Goal: Task Accomplishment & Management: Use online tool/utility

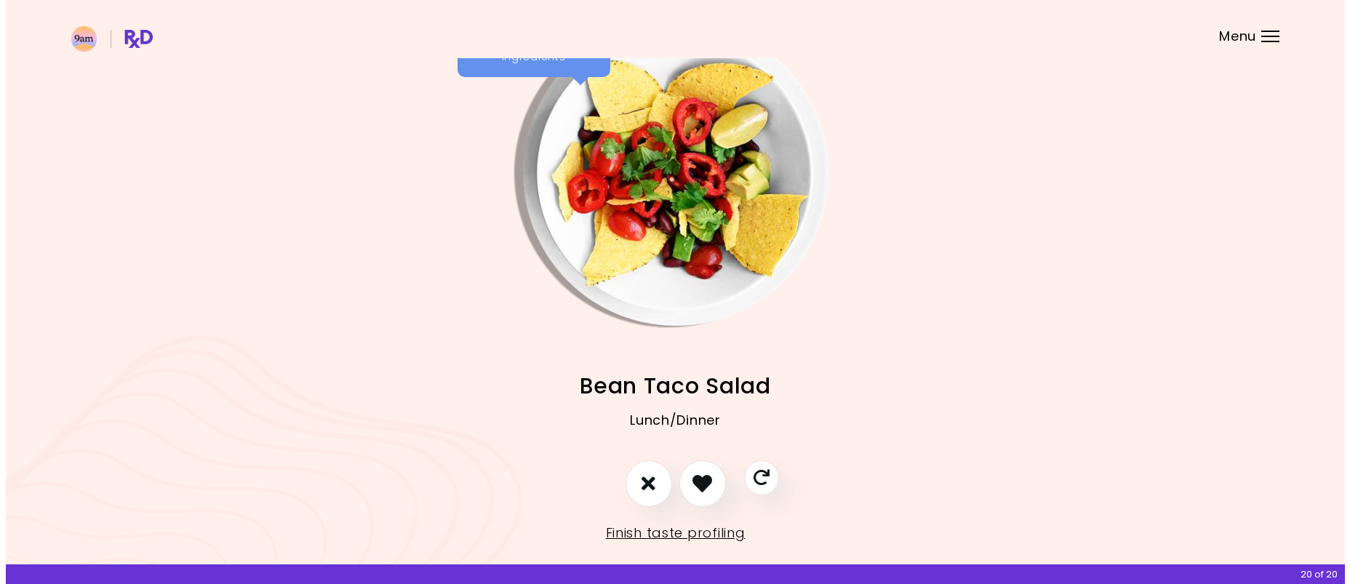
scroll to position [64, 0]
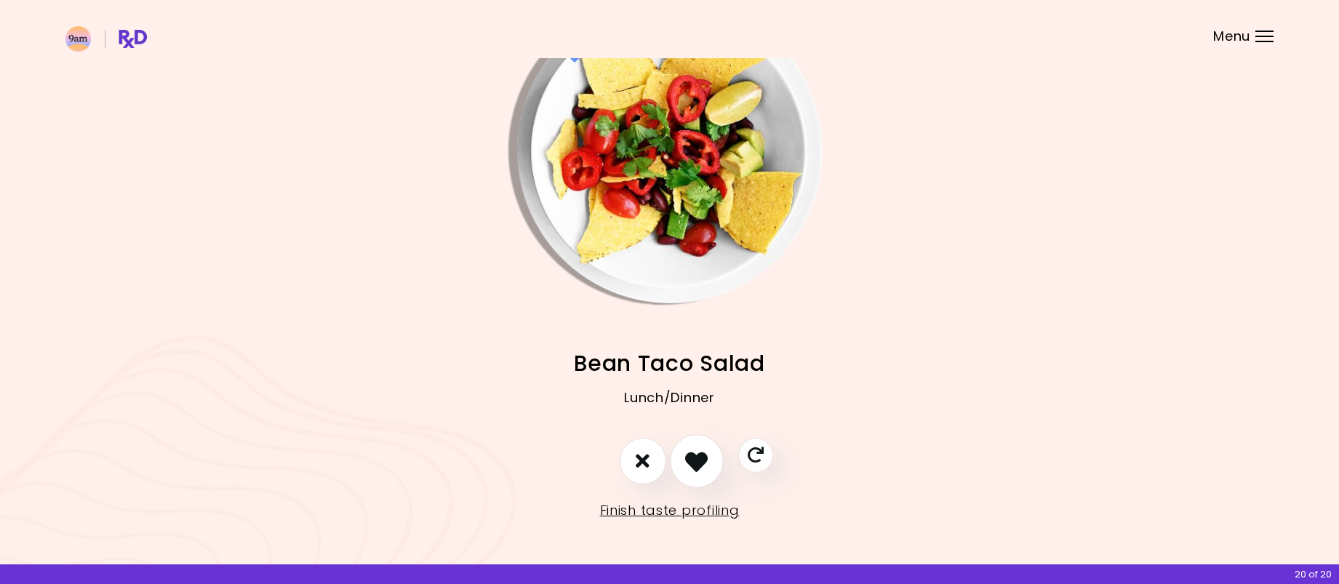
click at [703, 464] on icon "I like this recipe" at bounding box center [696, 460] width 23 height 23
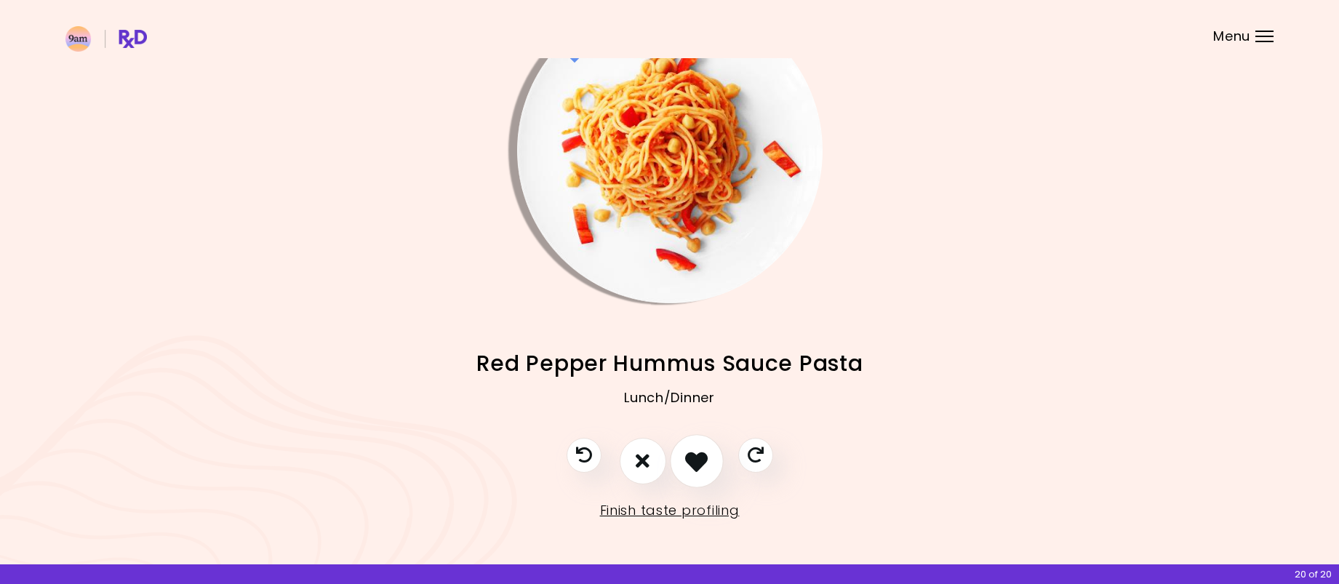
click at [700, 464] on icon "I like this recipe" at bounding box center [696, 460] width 23 height 23
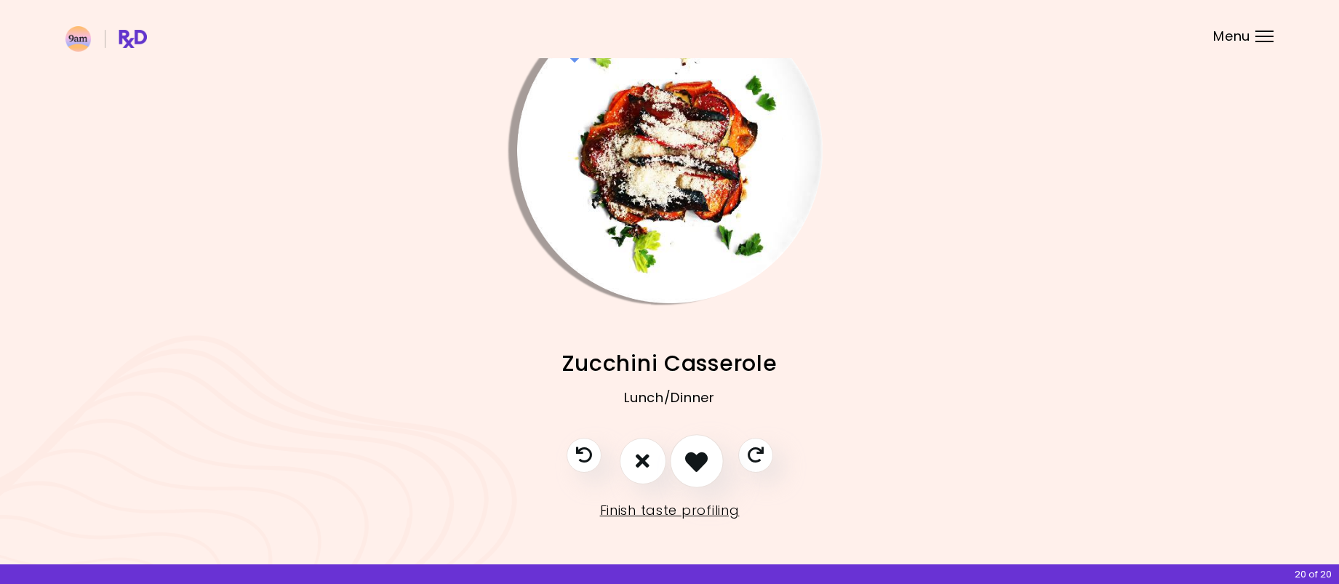
click at [700, 464] on icon "I like this recipe" at bounding box center [696, 460] width 23 height 23
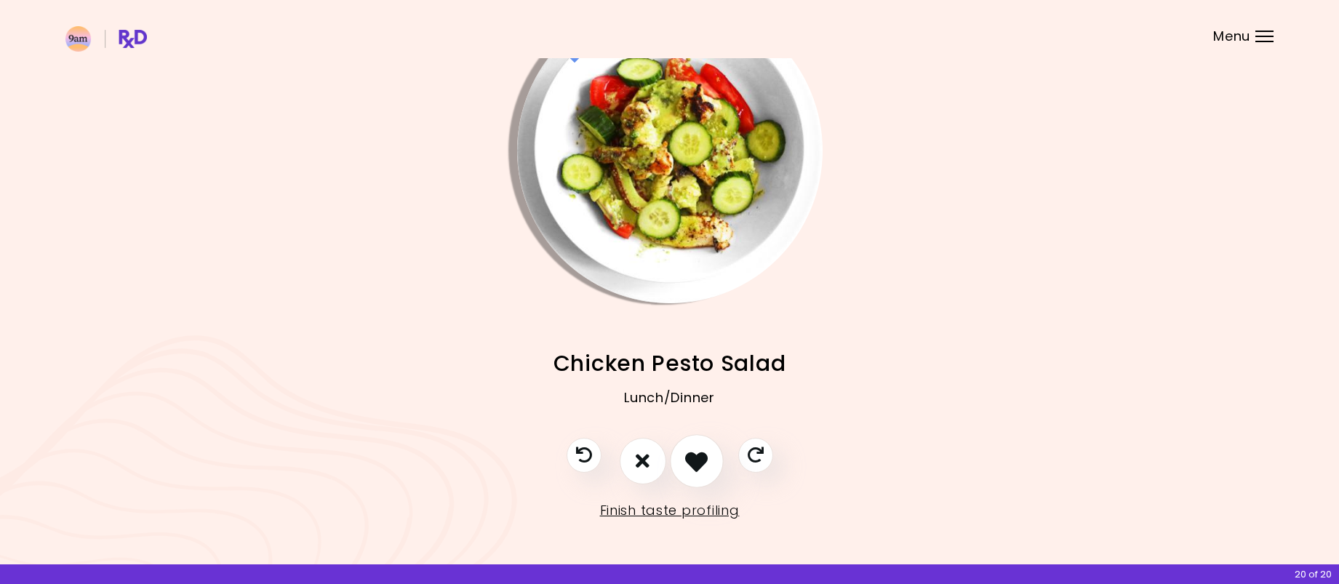
click at [700, 464] on icon "I like this recipe" at bounding box center [696, 460] width 23 height 23
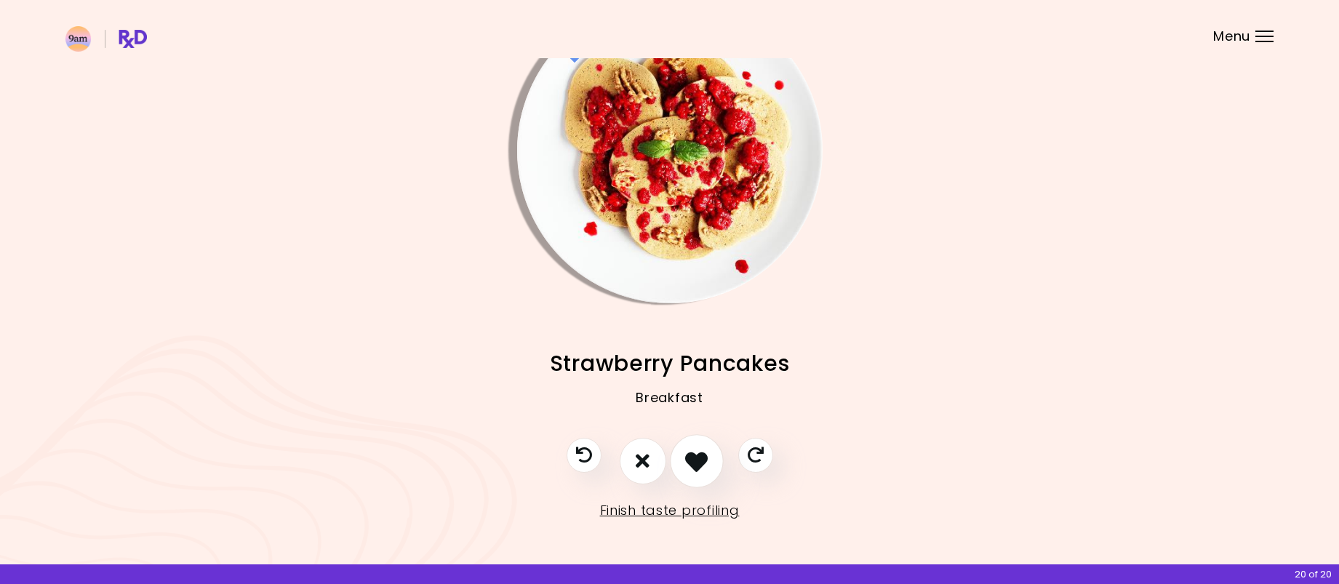
click at [700, 464] on icon "I like this recipe" at bounding box center [696, 460] width 23 height 23
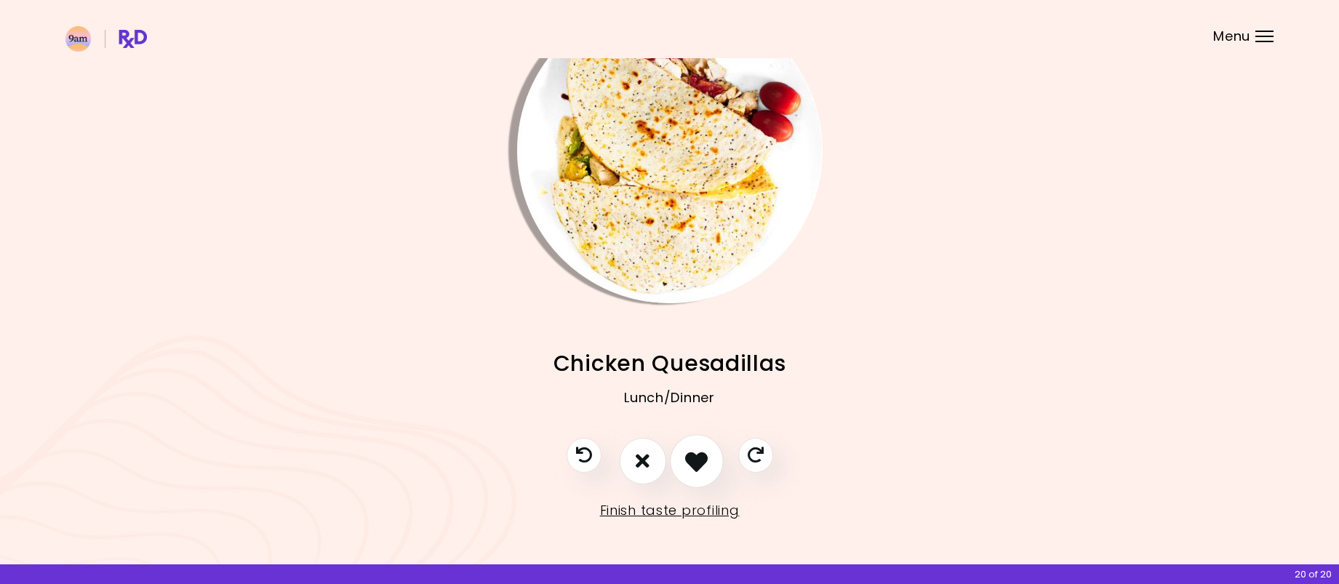
click at [700, 464] on icon "I like this recipe" at bounding box center [696, 460] width 23 height 23
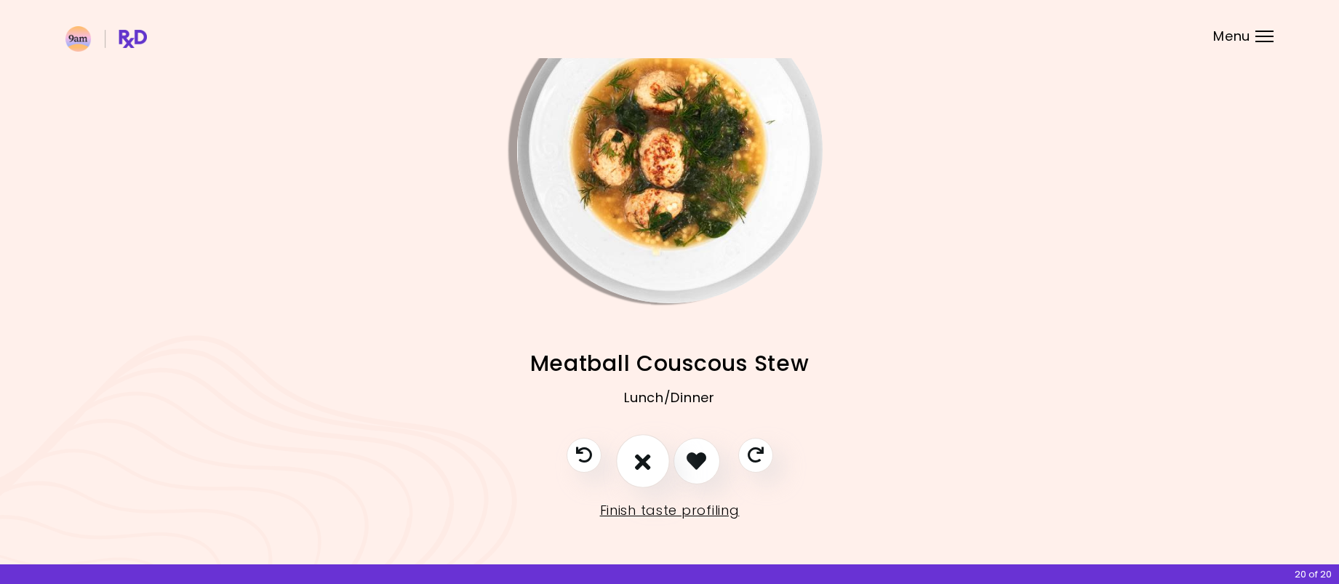
click at [648, 463] on icon "I don't like this recipe" at bounding box center [643, 460] width 16 height 23
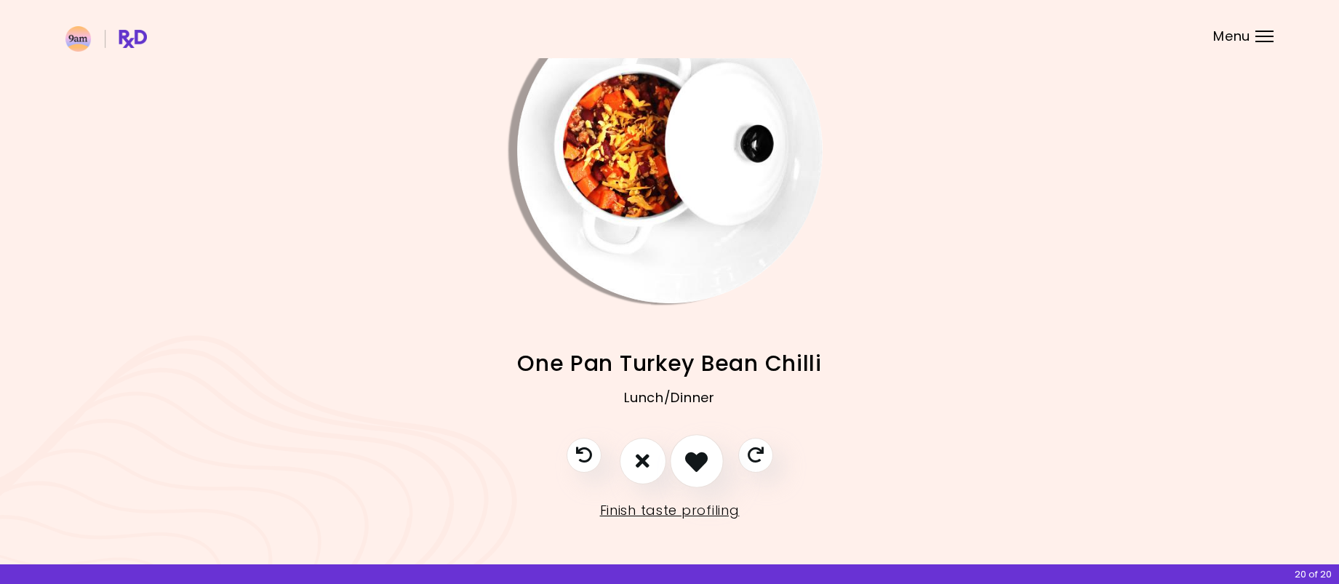
click at [703, 463] on icon "I like this recipe" at bounding box center [696, 460] width 23 height 23
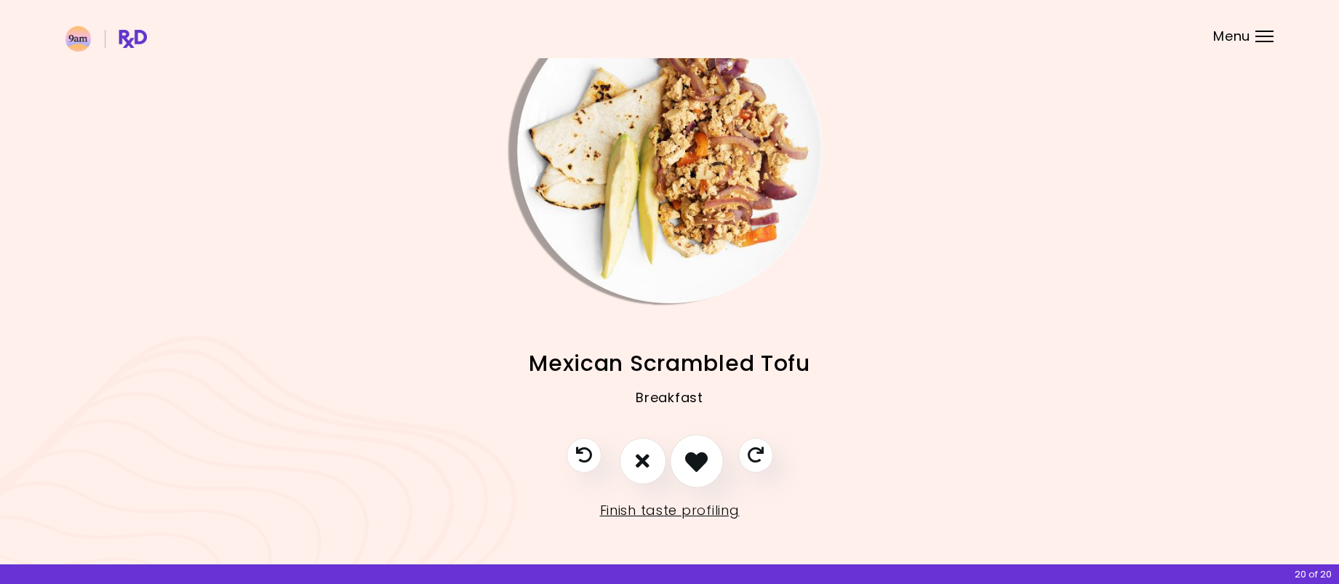
click at [696, 457] on icon "I like this recipe" at bounding box center [696, 460] width 23 height 23
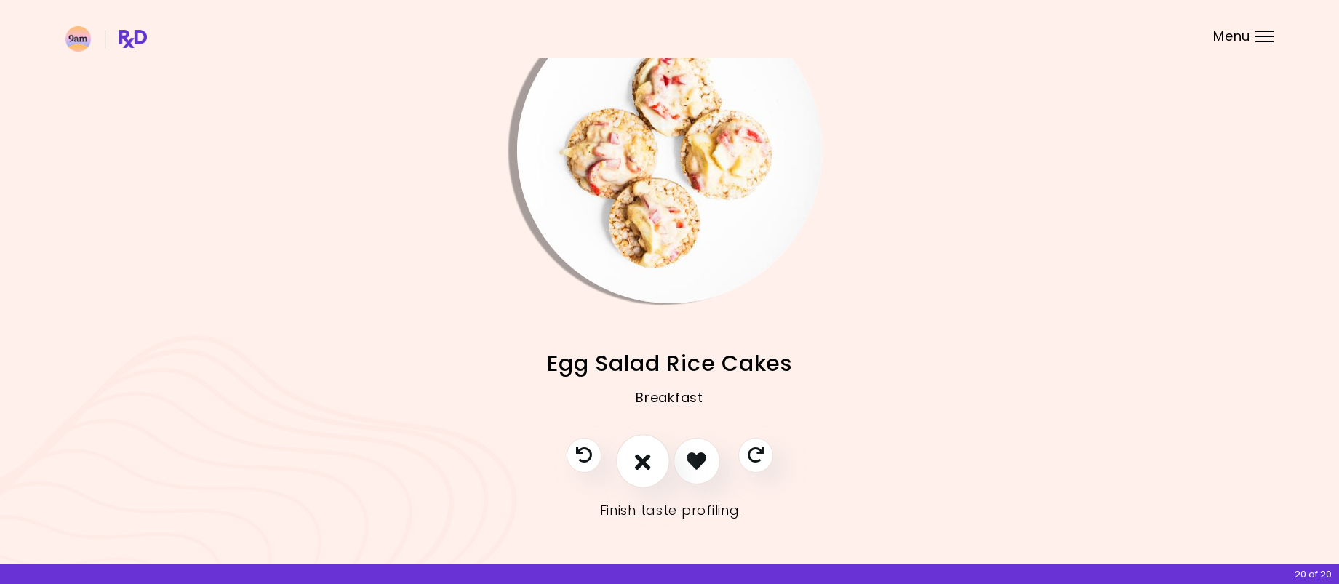
click at [638, 455] on icon "I don't like this recipe" at bounding box center [643, 460] width 16 height 23
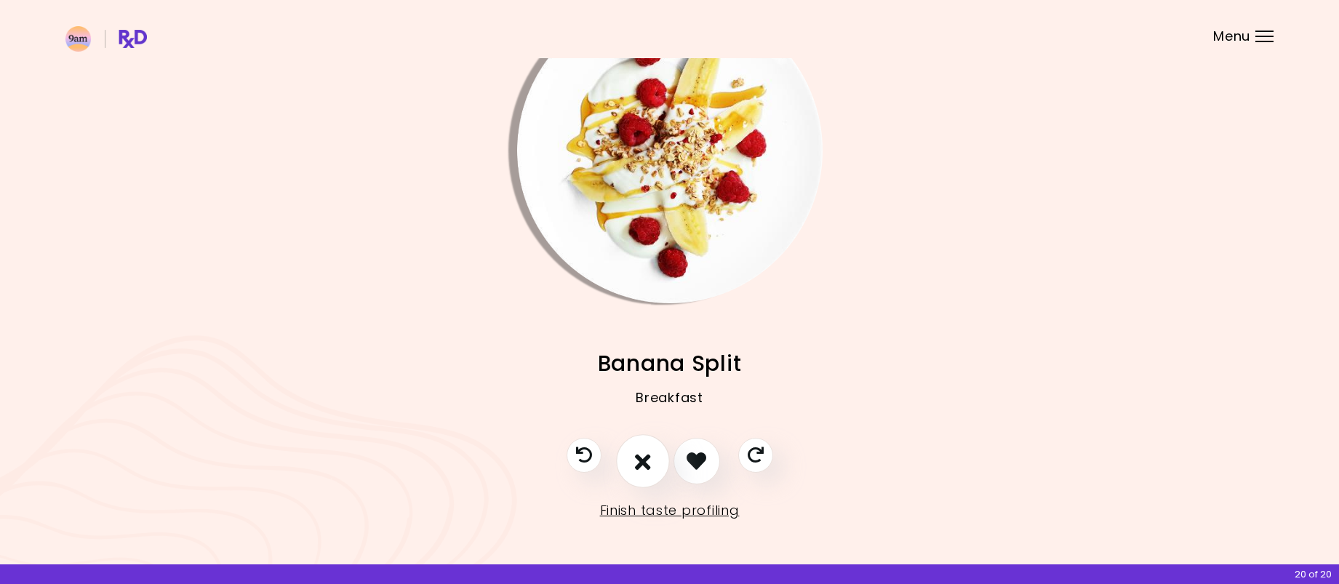
click at [642, 456] on icon "I don't like this recipe" at bounding box center [643, 460] width 16 height 23
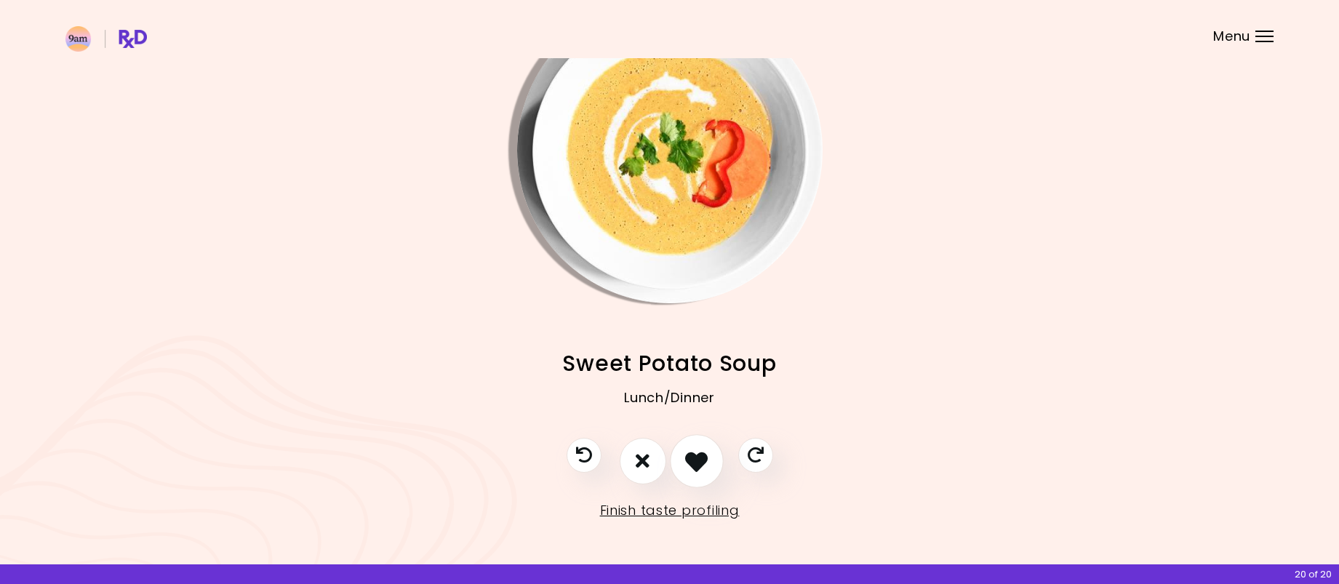
click at [703, 457] on icon "I like this recipe" at bounding box center [696, 460] width 23 height 23
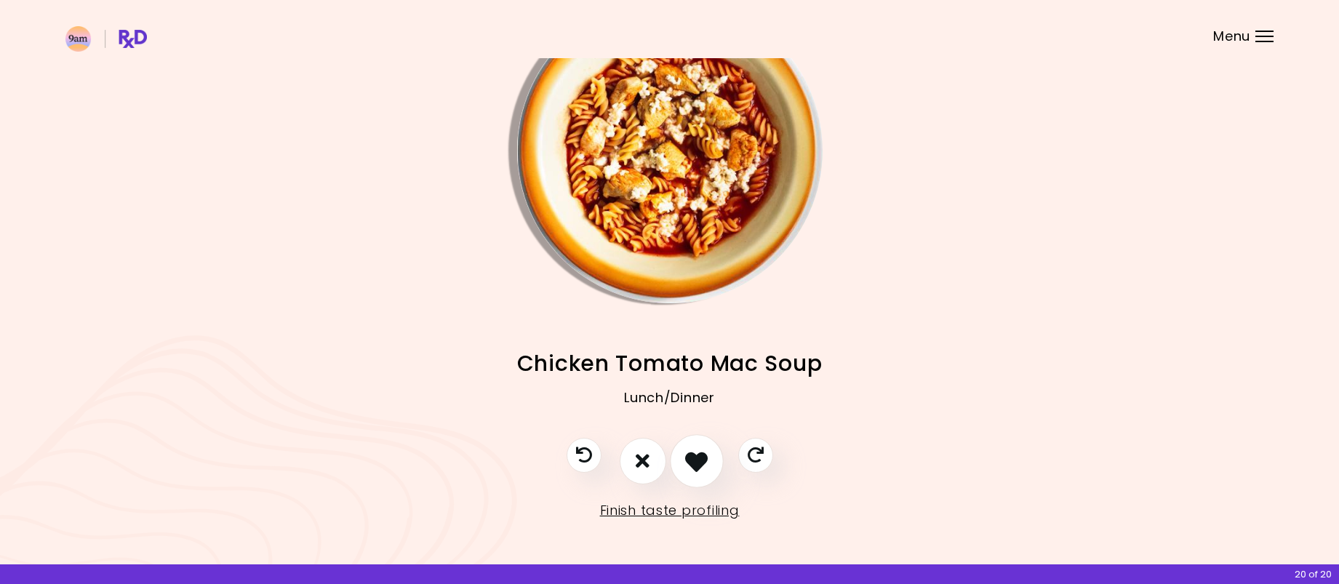
click at [703, 457] on icon "I like this recipe" at bounding box center [696, 460] width 23 height 23
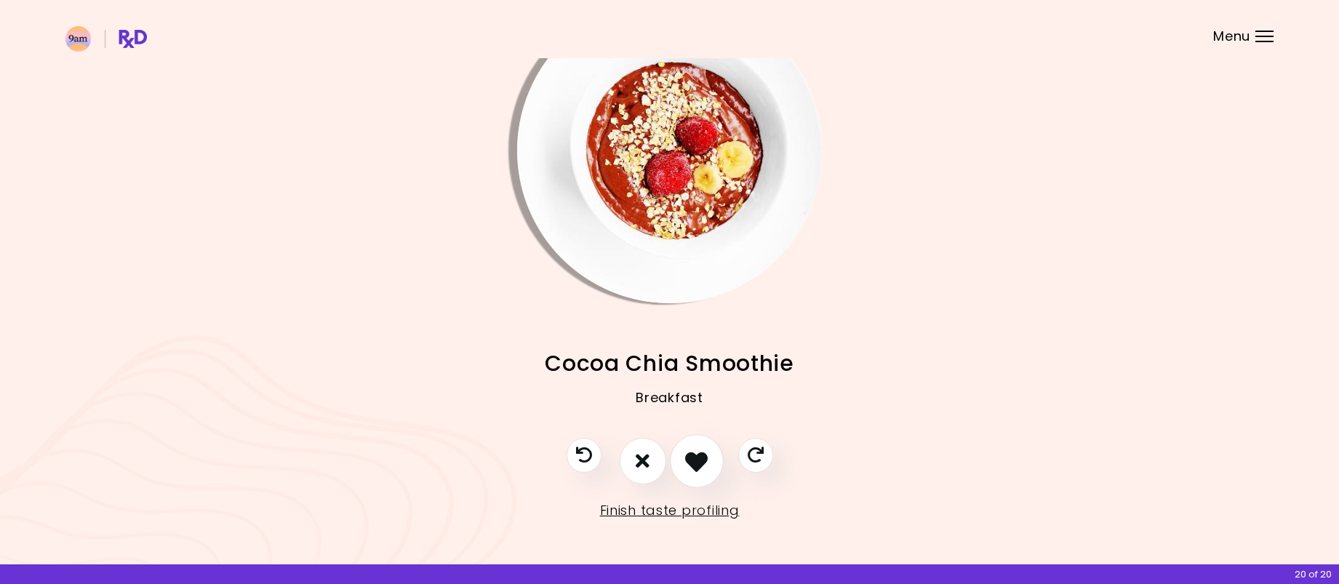
click at [697, 459] on icon "I like this recipe" at bounding box center [696, 460] width 23 height 23
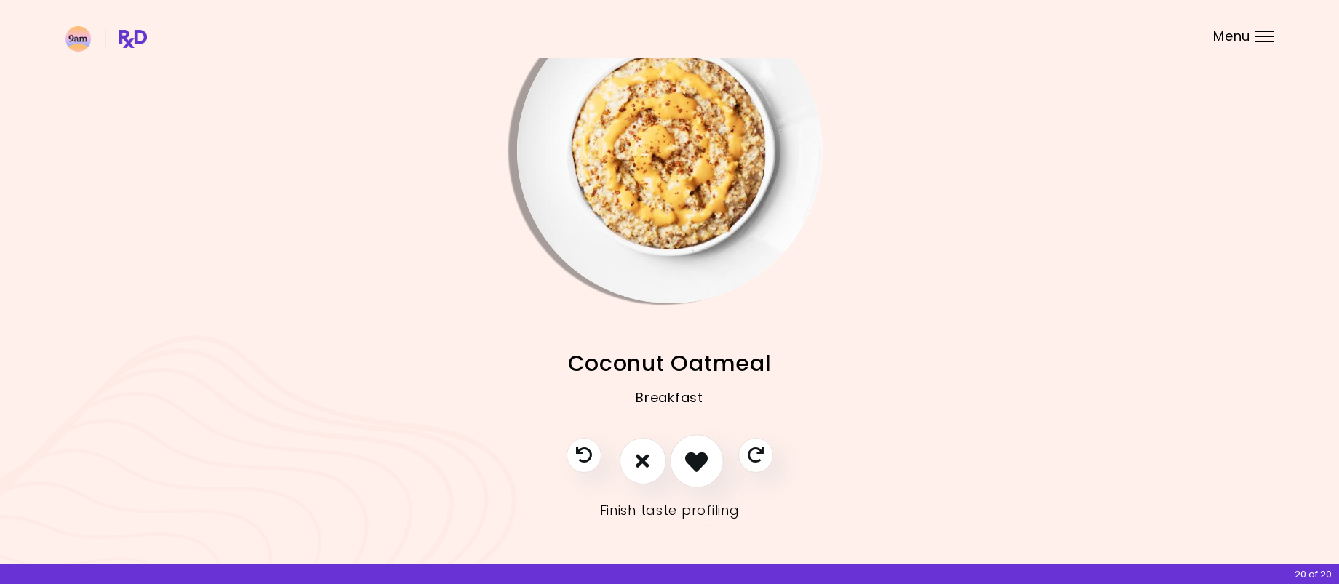
click at [697, 459] on icon "I like this recipe" at bounding box center [696, 460] width 23 height 23
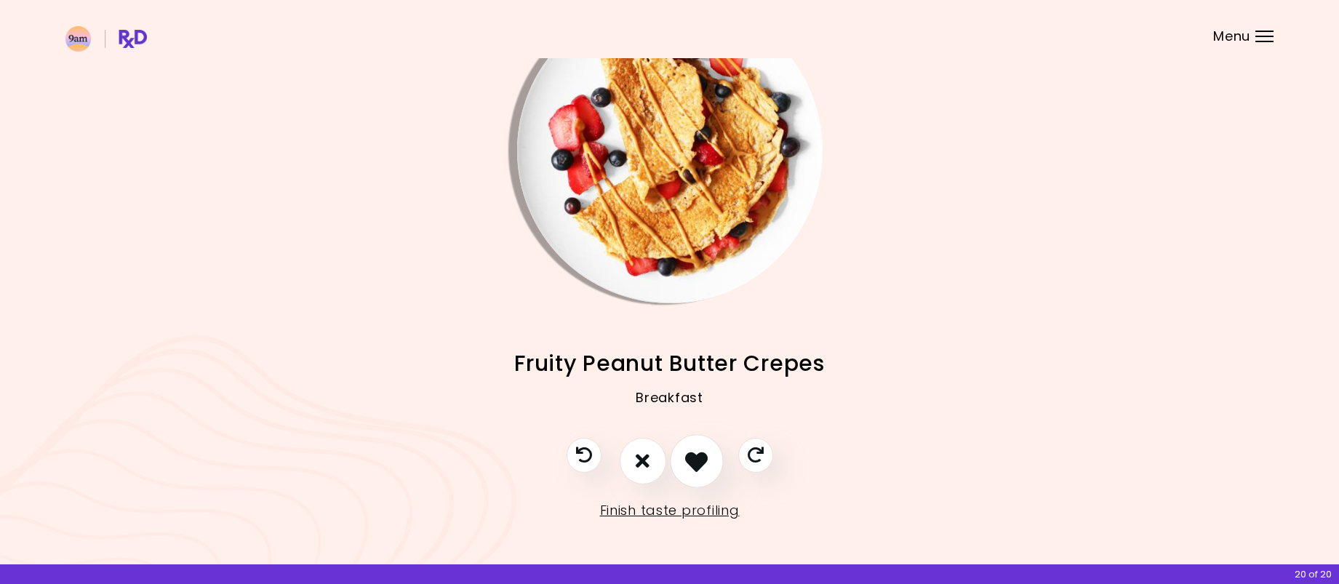
click at [697, 459] on icon "I like this recipe" at bounding box center [696, 460] width 23 height 23
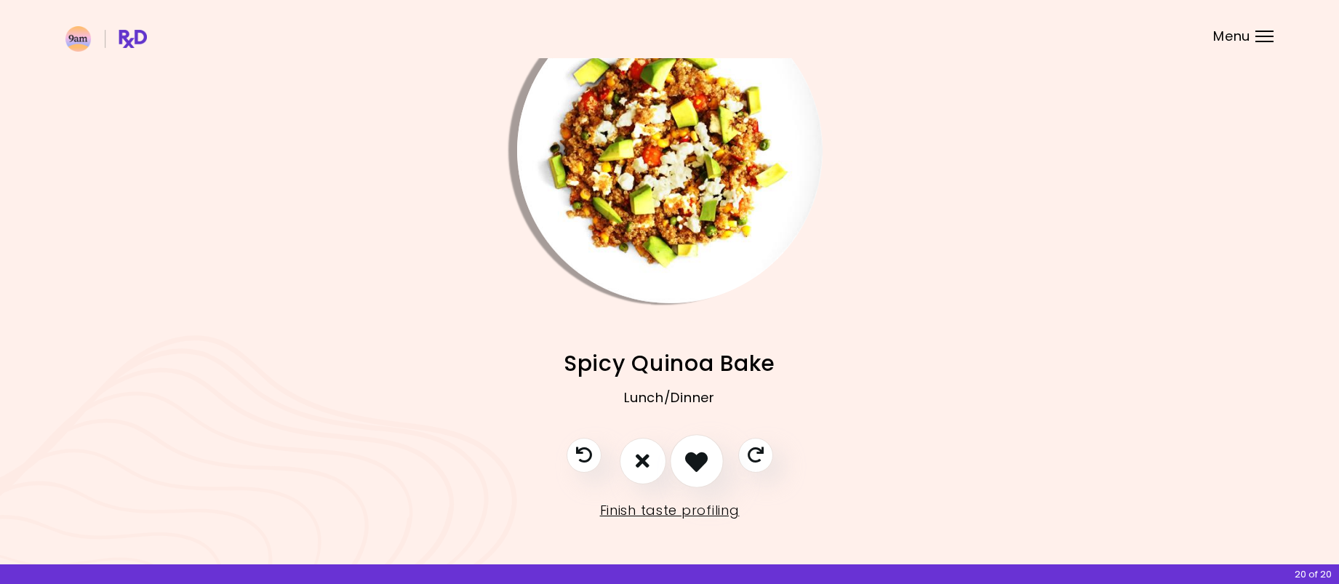
click at [697, 459] on icon "I like this recipe" at bounding box center [696, 460] width 23 height 23
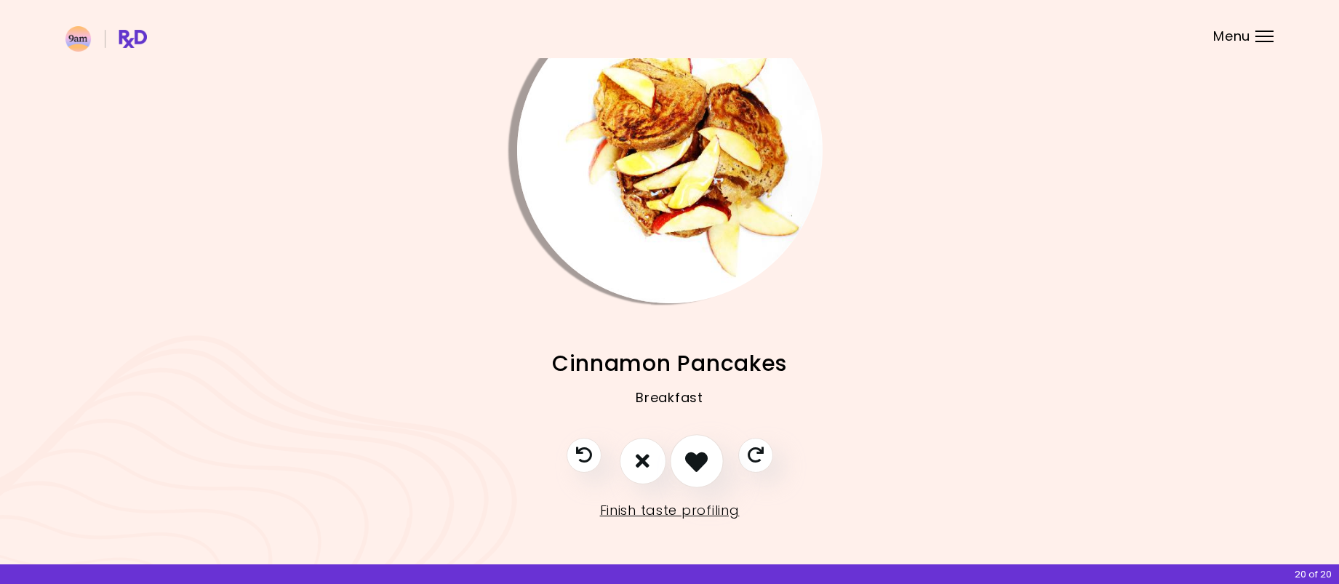
click at [697, 459] on icon "I like this recipe" at bounding box center [696, 460] width 23 height 23
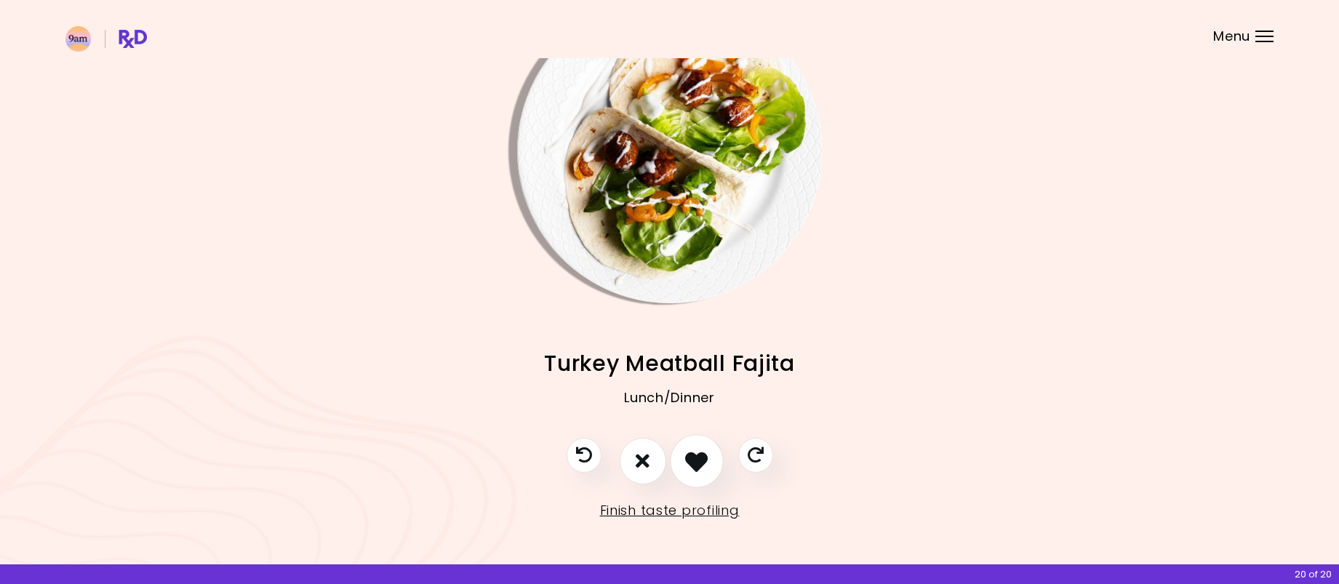
click at [697, 459] on icon "I like this recipe" at bounding box center [696, 460] width 23 height 23
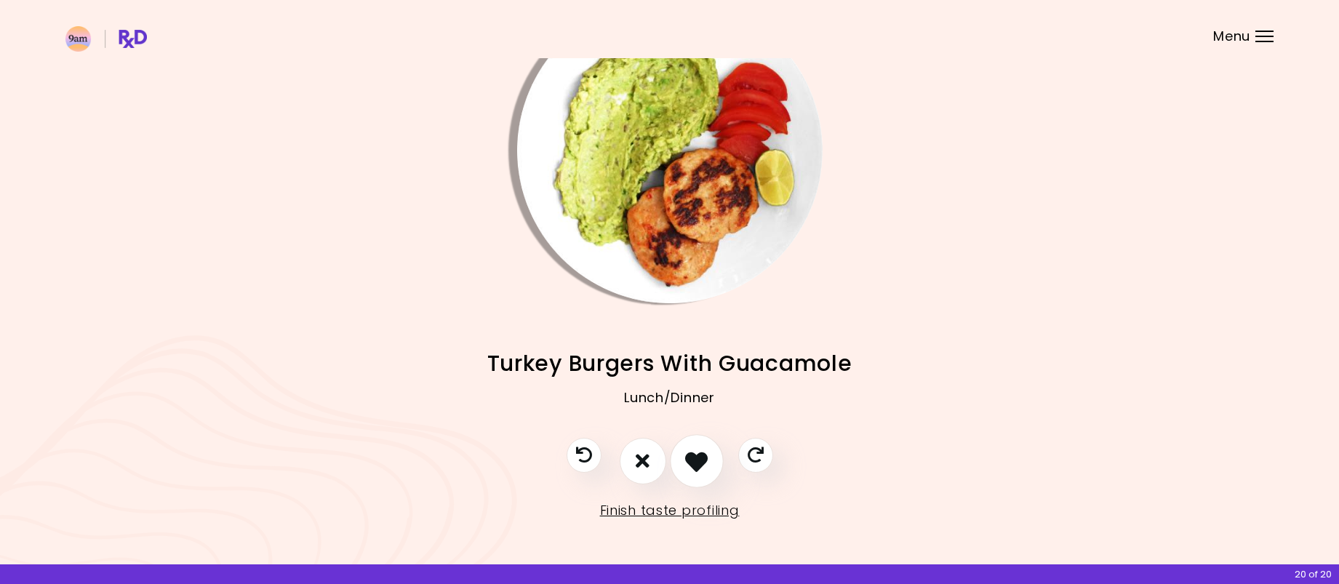
click at [697, 459] on icon "I like this recipe" at bounding box center [696, 460] width 23 height 23
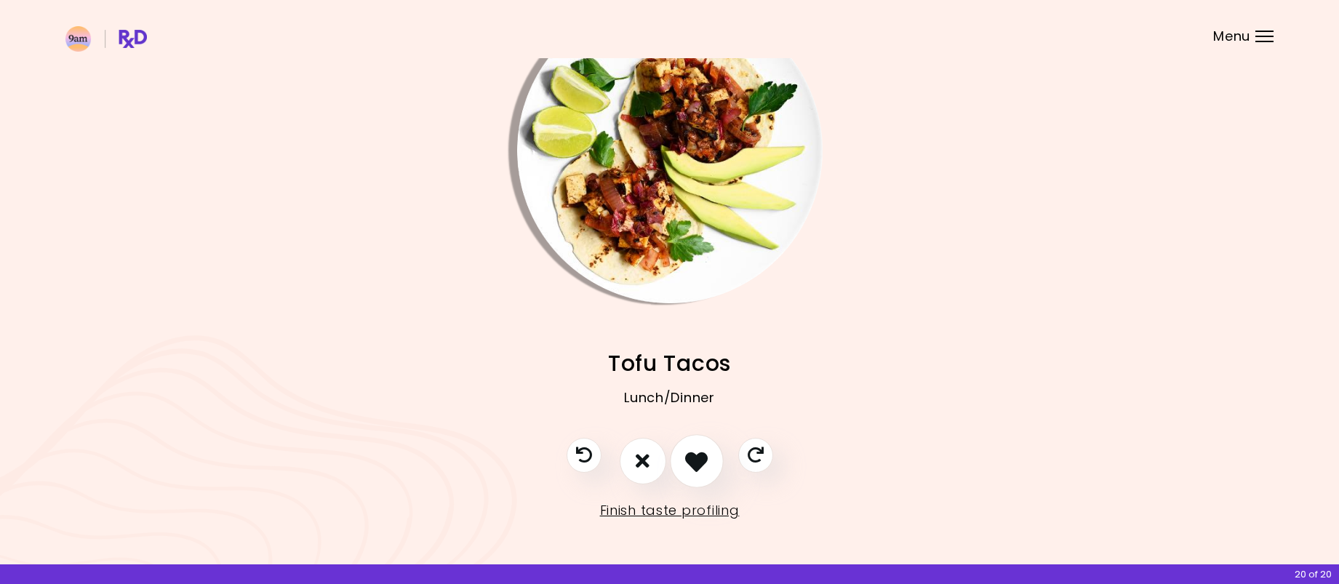
click at [697, 459] on icon "I like this recipe" at bounding box center [696, 460] width 23 height 23
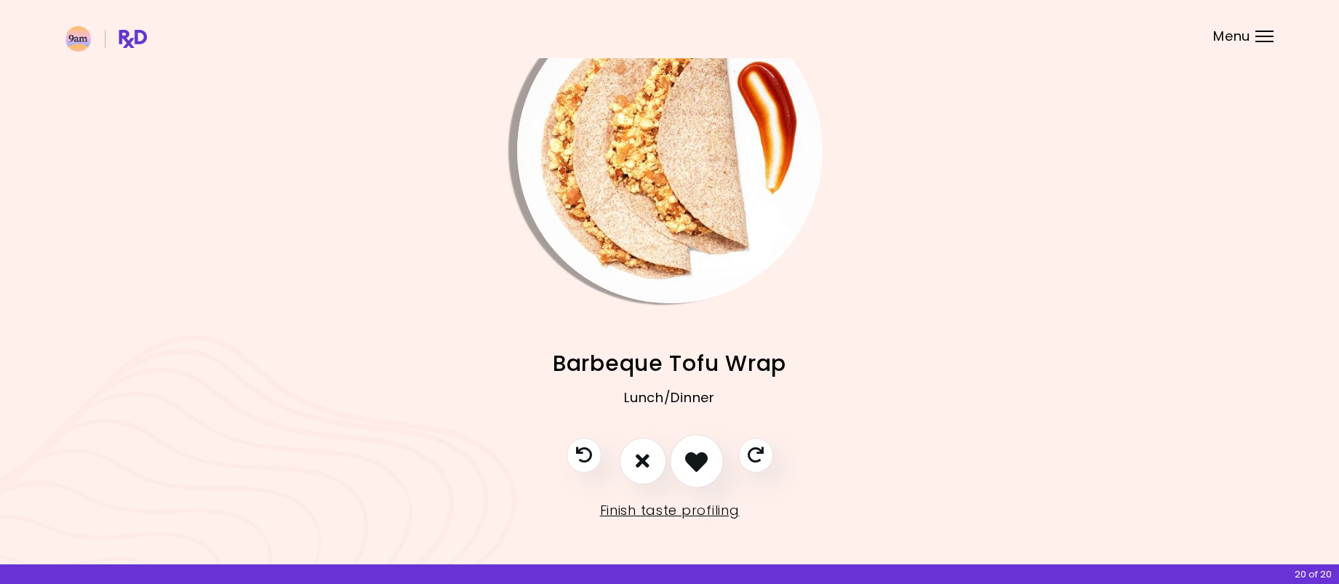
click at [697, 459] on icon "I like this recipe" at bounding box center [696, 460] width 23 height 23
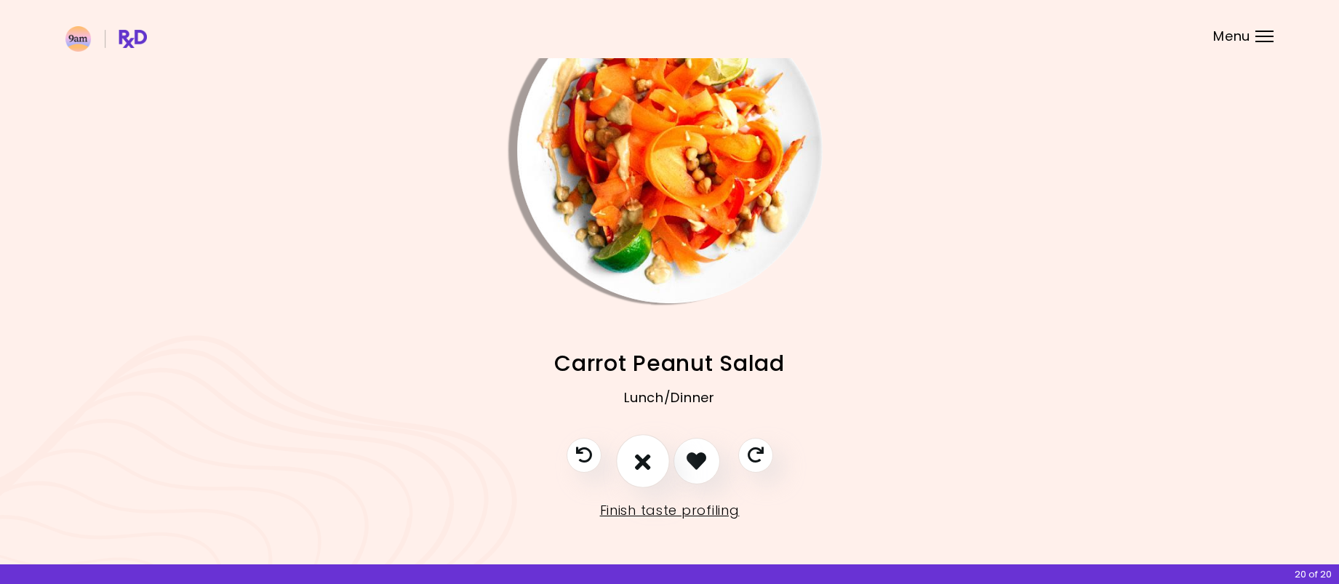
click at [652, 463] on button "I don't like this recipe" at bounding box center [643, 461] width 54 height 54
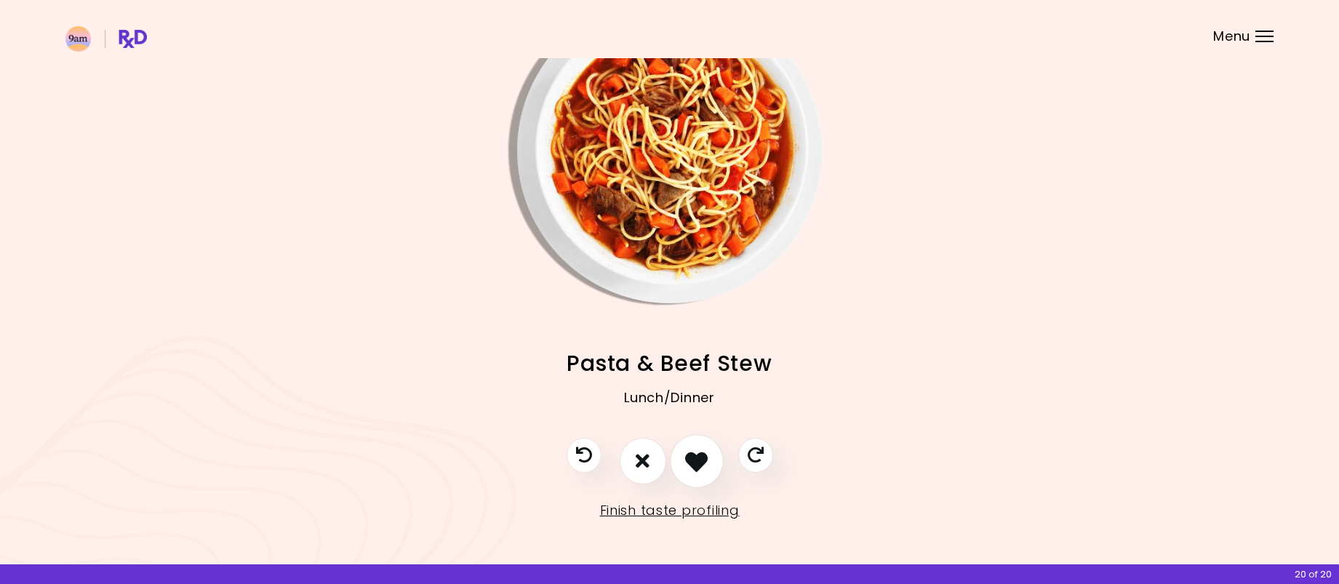
click at [705, 460] on icon "I like this recipe" at bounding box center [696, 460] width 23 height 23
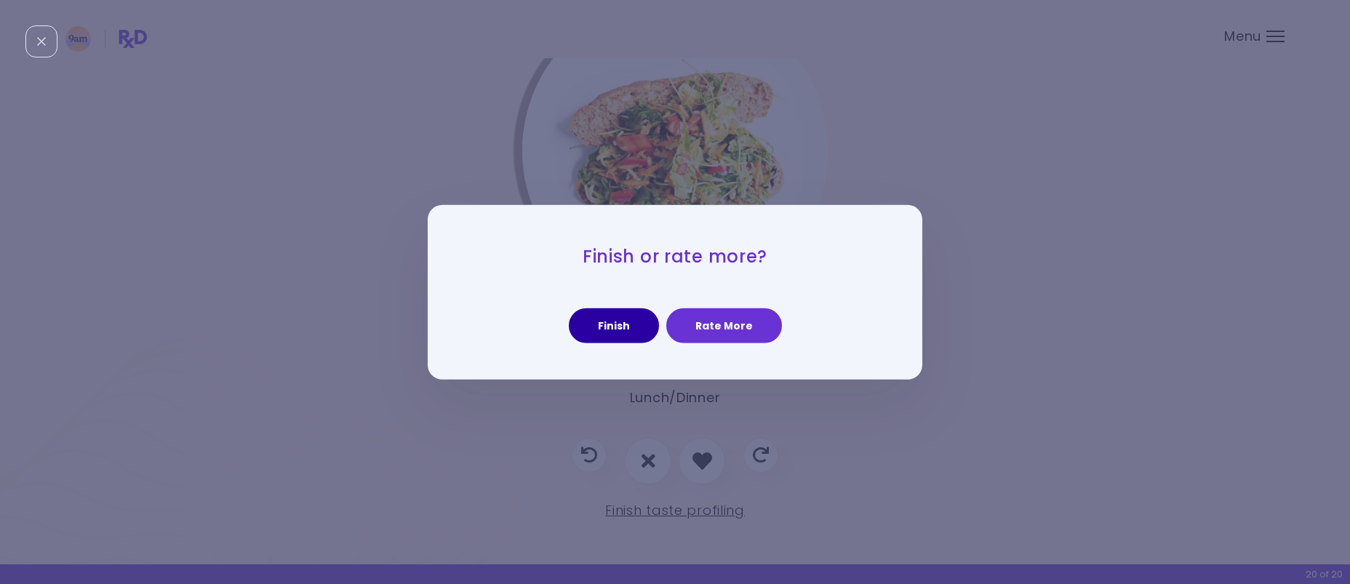
click at [616, 324] on button "Finish" at bounding box center [614, 325] width 90 height 35
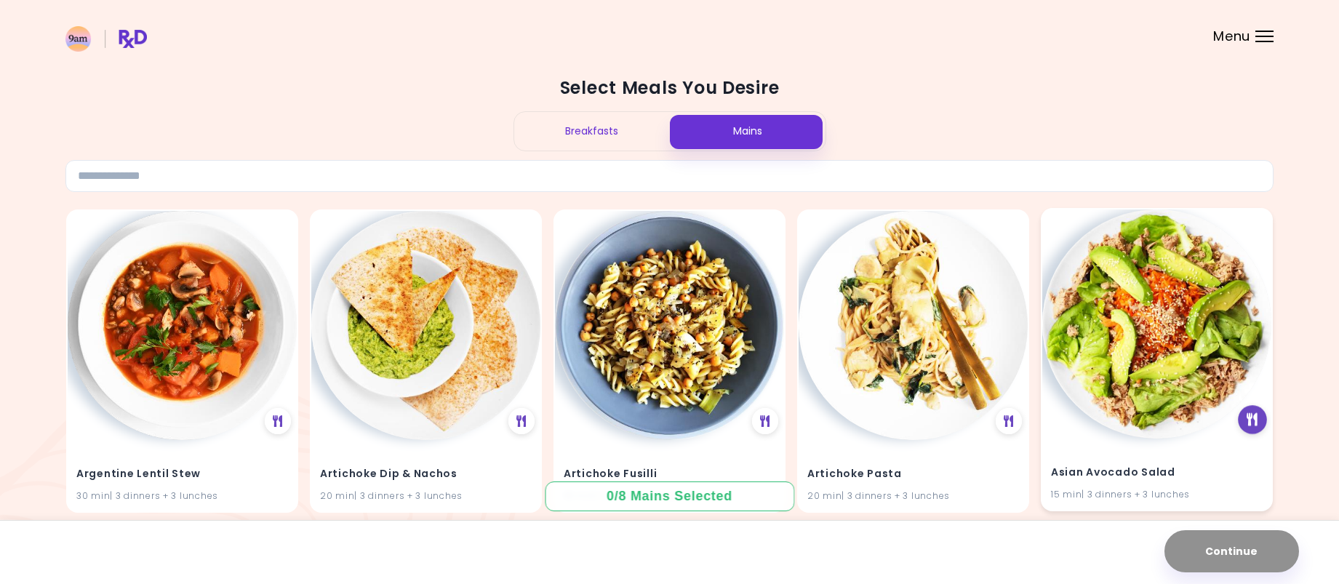
click at [1250, 419] on icon at bounding box center [1252, 419] width 11 height 13
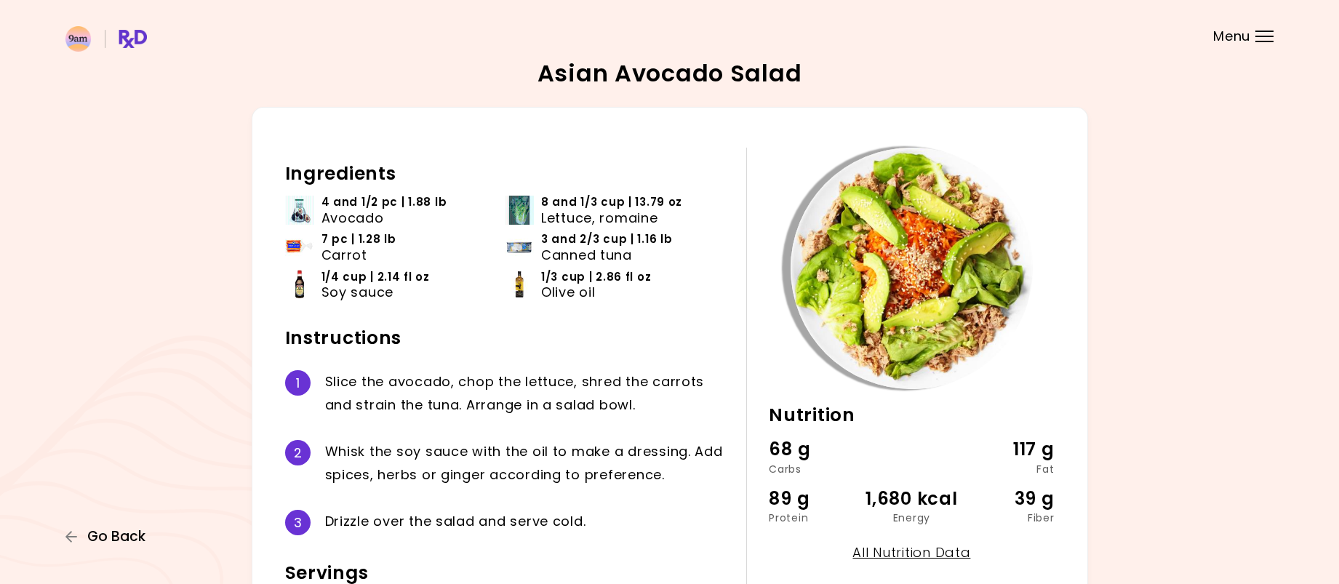
click at [99, 537] on span "Go Back" at bounding box center [116, 537] width 58 height 16
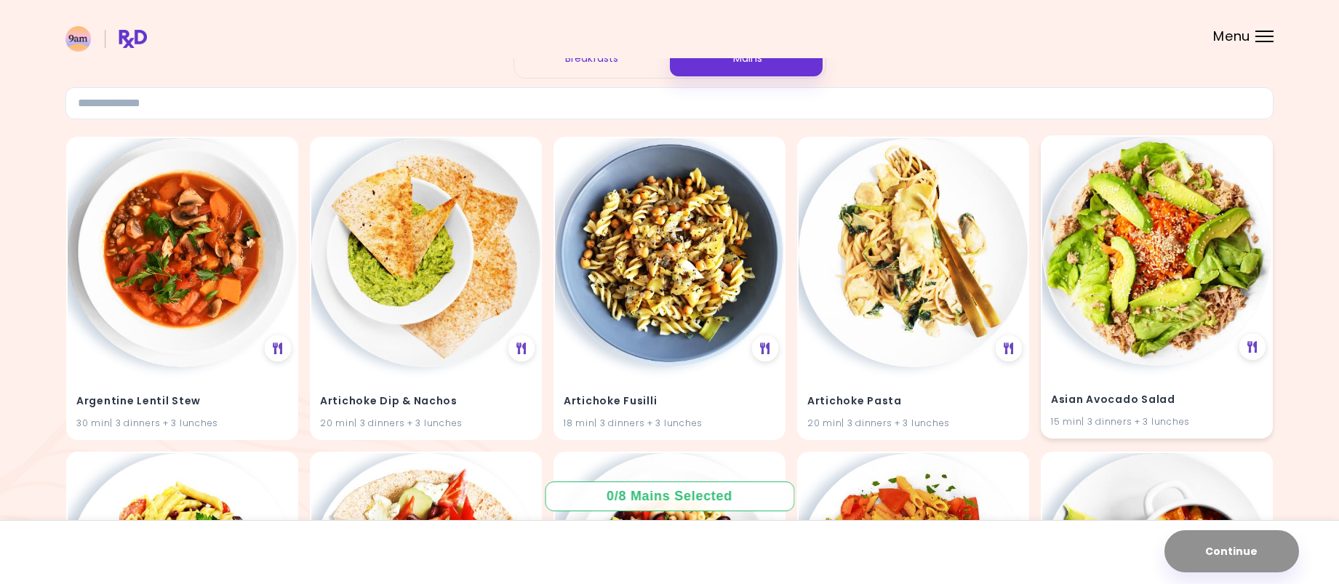
scroll to position [145, 0]
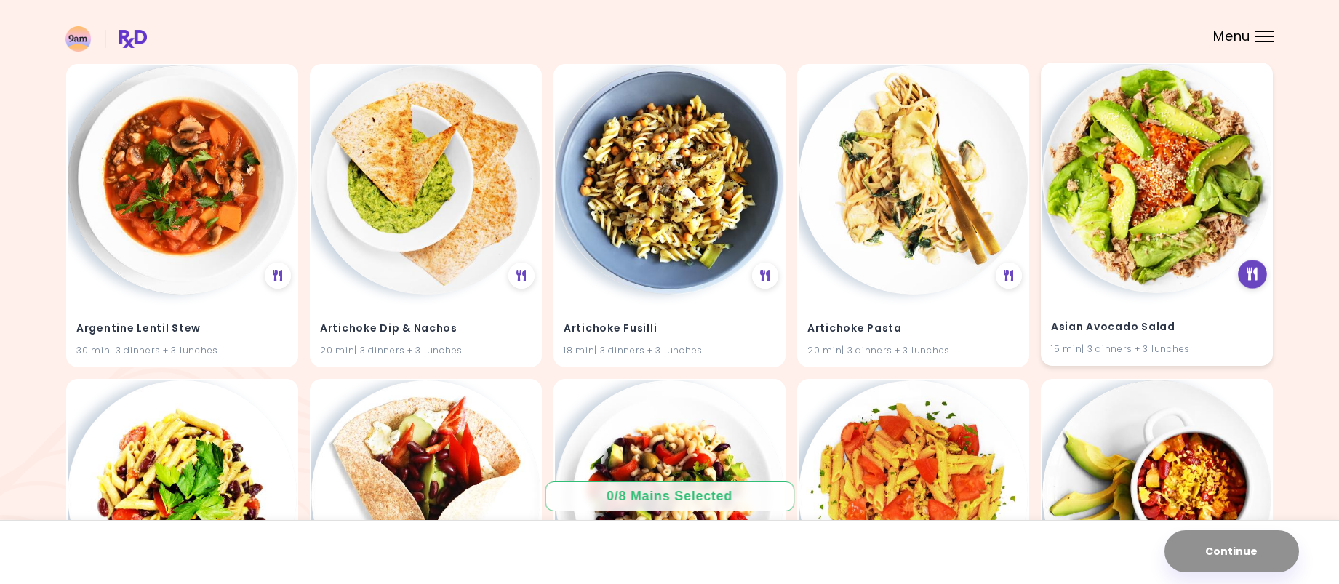
click at [1255, 281] on div at bounding box center [1253, 274] width 29 height 29
click at [1137, 87] on img at bounding box center [1156, 178] width 229 height 229
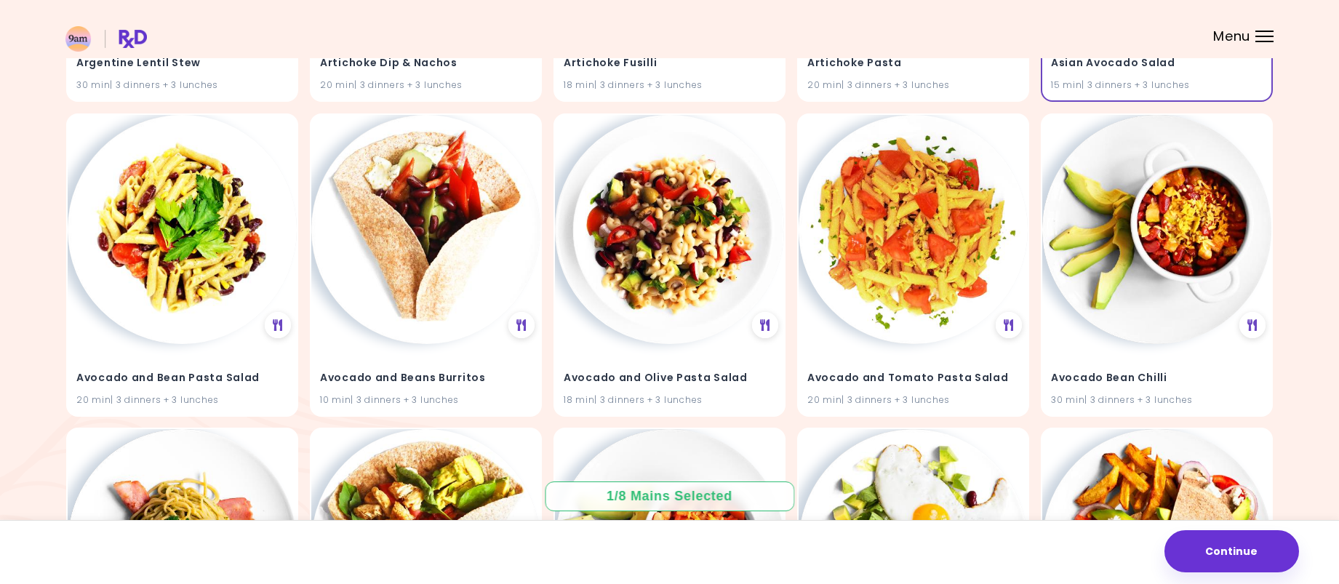
scroll to position [436, 0]
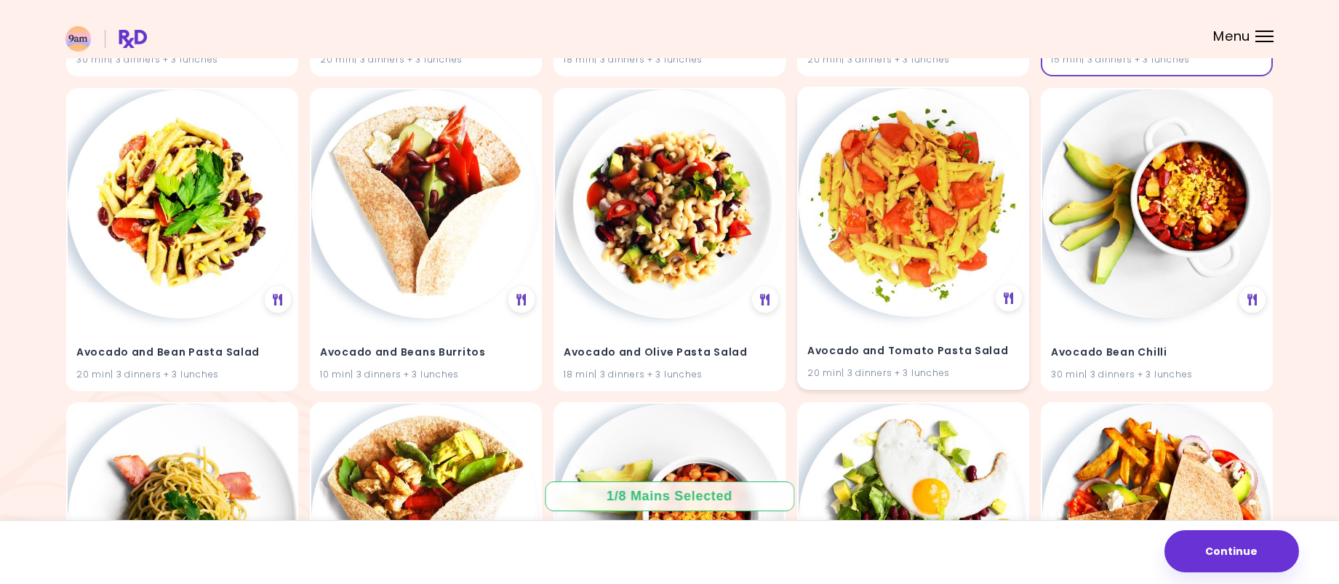
click at [976, 115] on img at bounding box center [913, 202] width 229 height 229
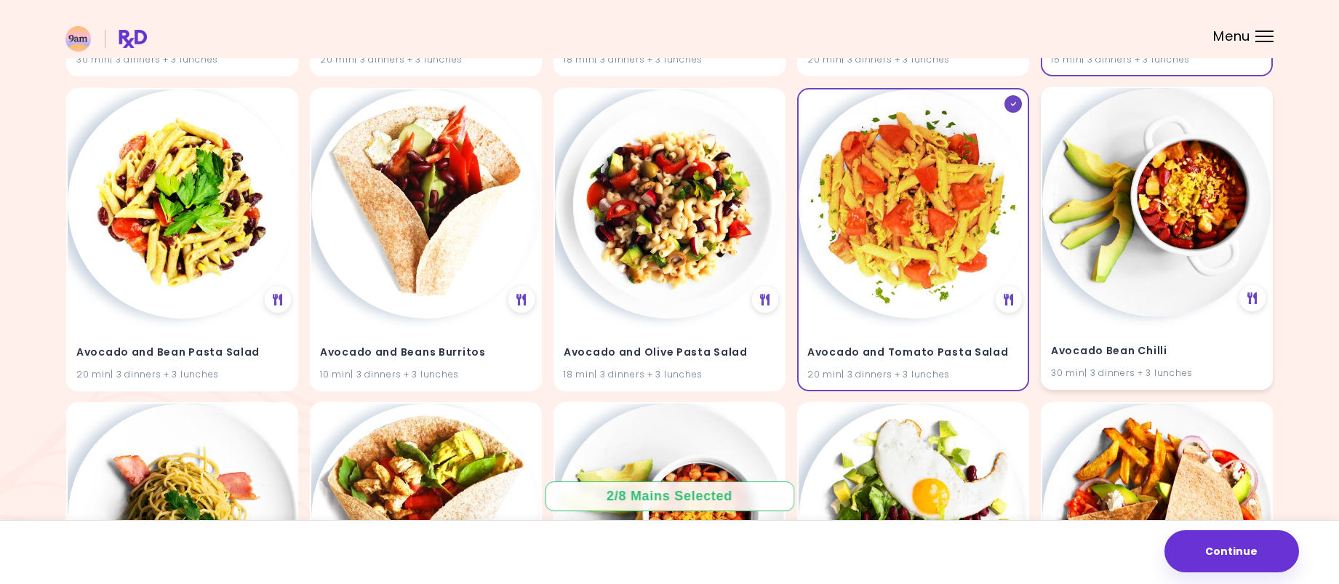
click at [1185, 112] on img at bounding box center [1156, 202] width 229 height 229
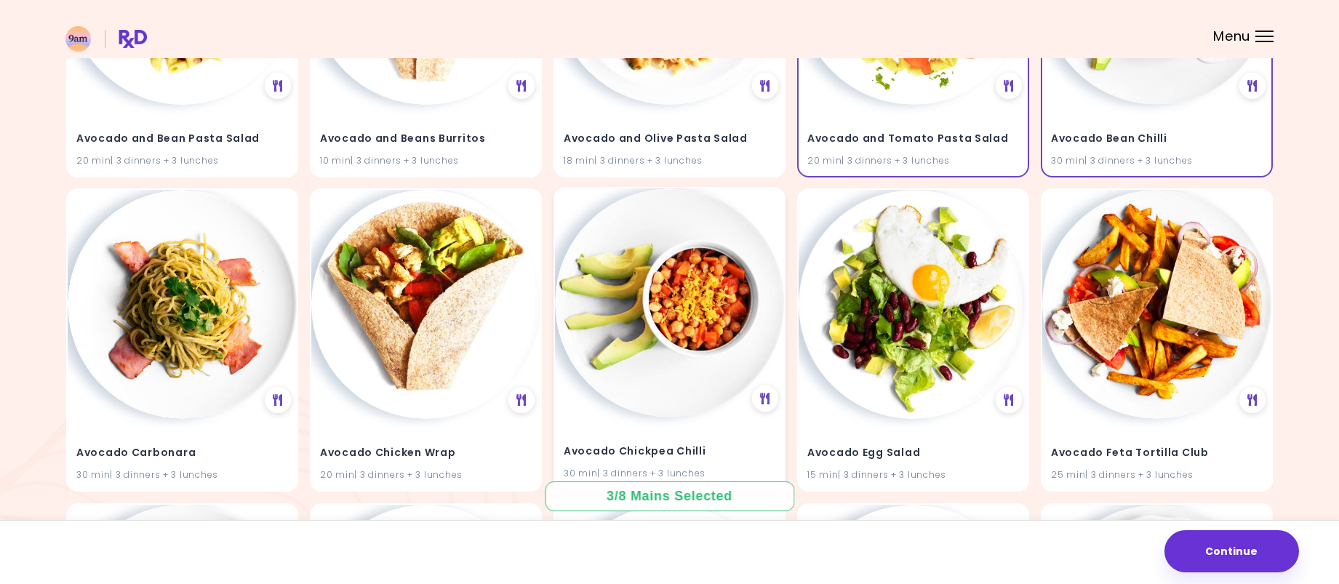
scroll to position [655, 0]
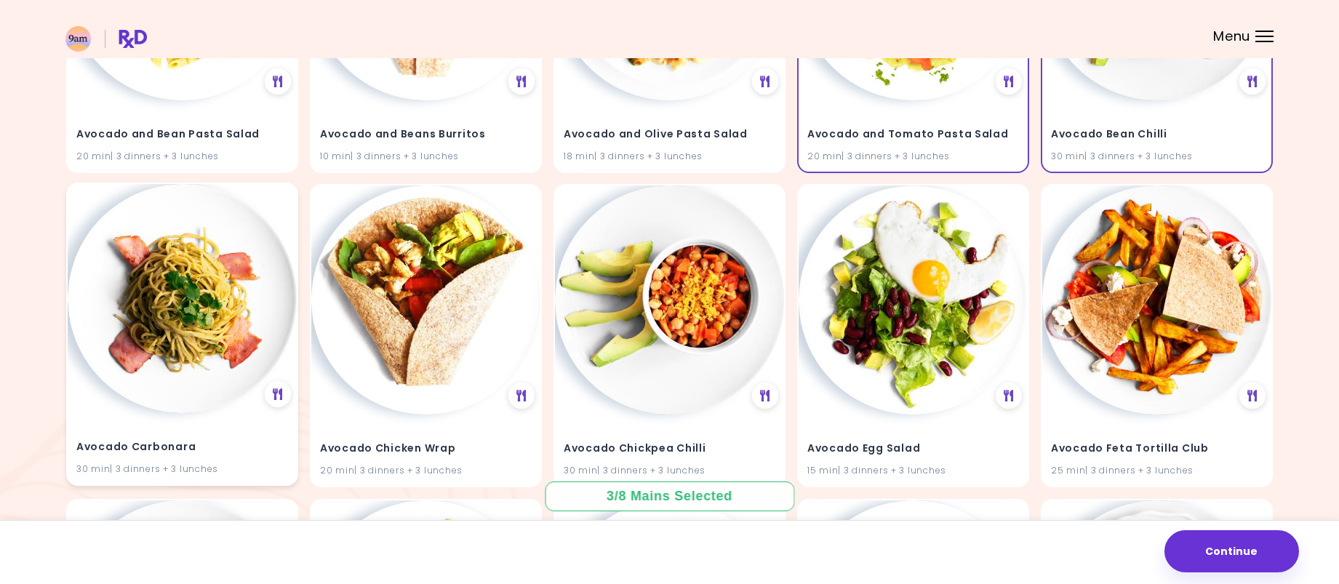
click at [252, 228] on img at bounding box center [182, 298] width 229 height 229
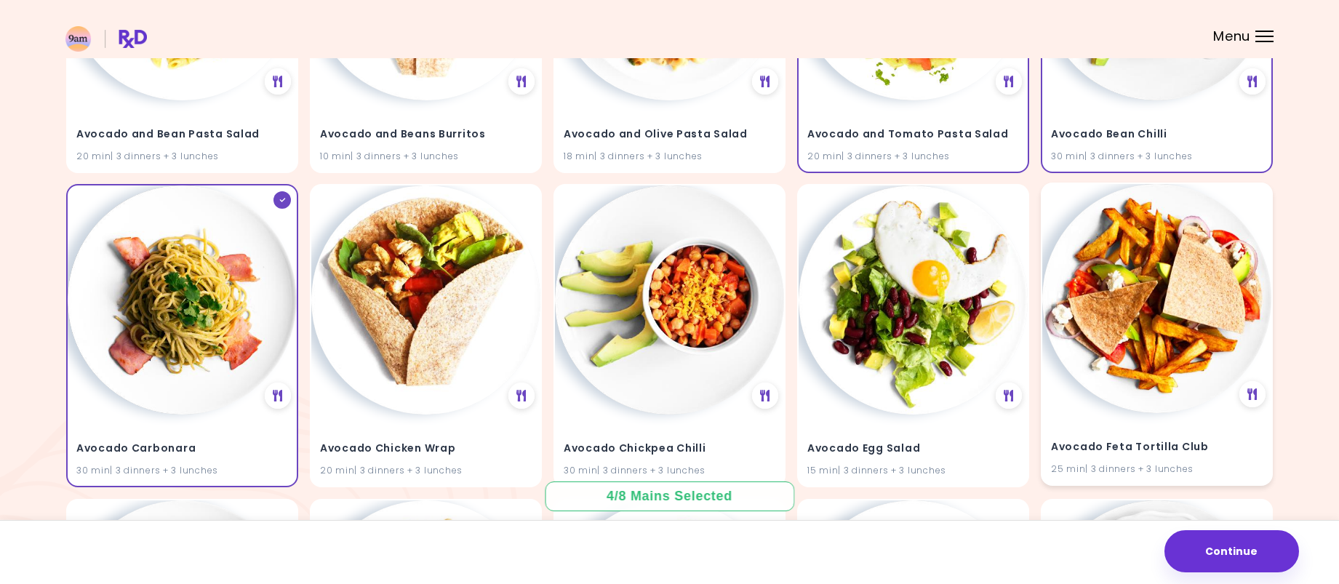
click at [1225, 244] on img at bounding box center [1156, 298] width 229 height 229
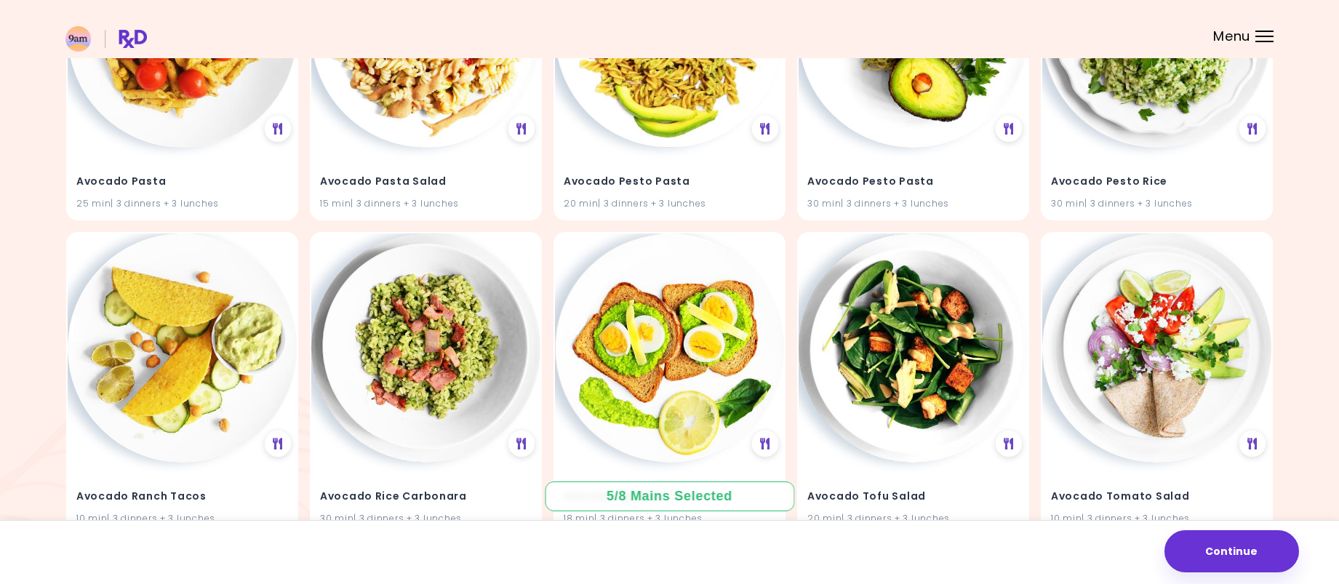
scroll to position [1309, 0]
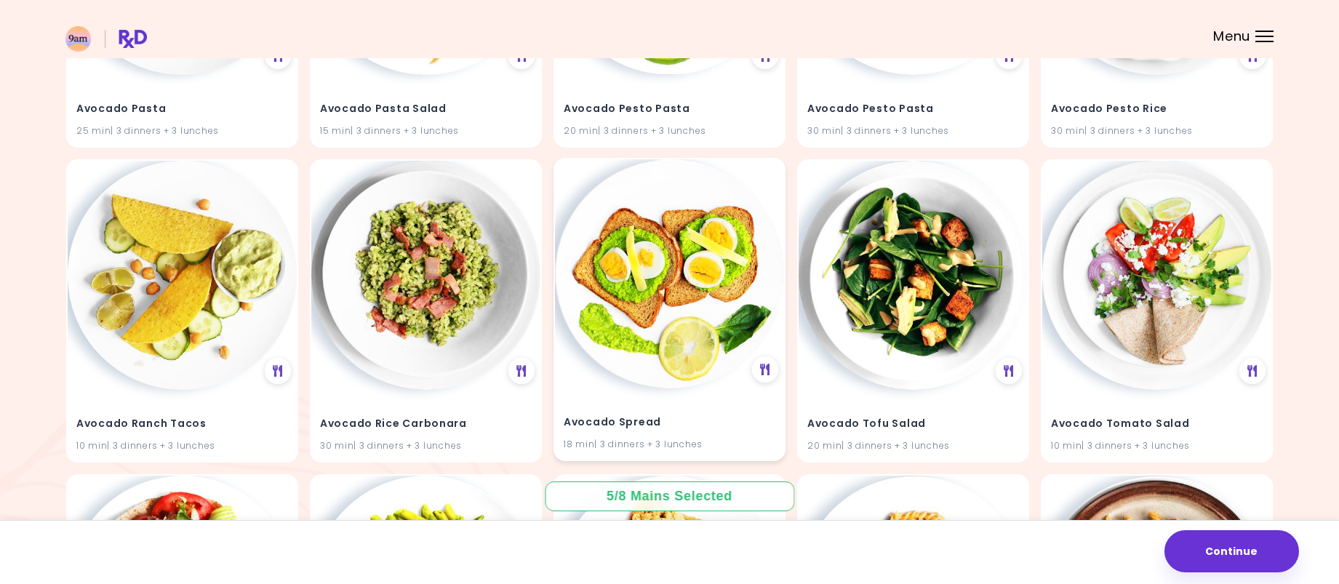
click at [765, 244] on img at bounding box center [669, 273] width 229 height 229
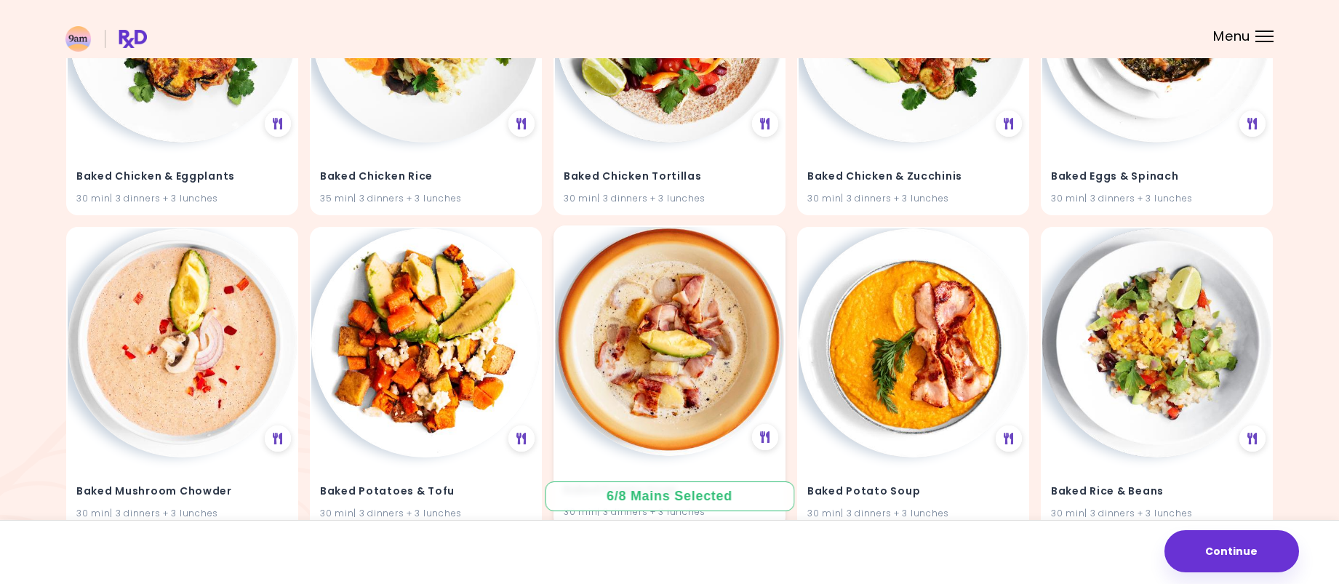
scroll to position [2545, 0]
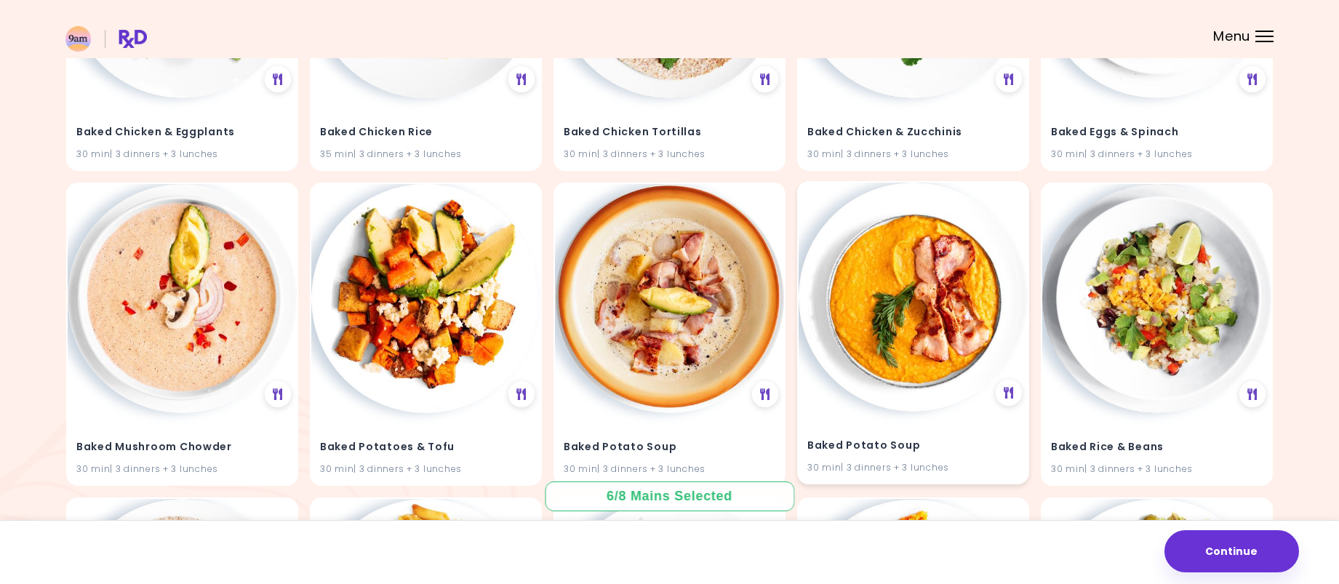
click at [936, 273] on img at bounding box center [913, 297] width 229 height 229
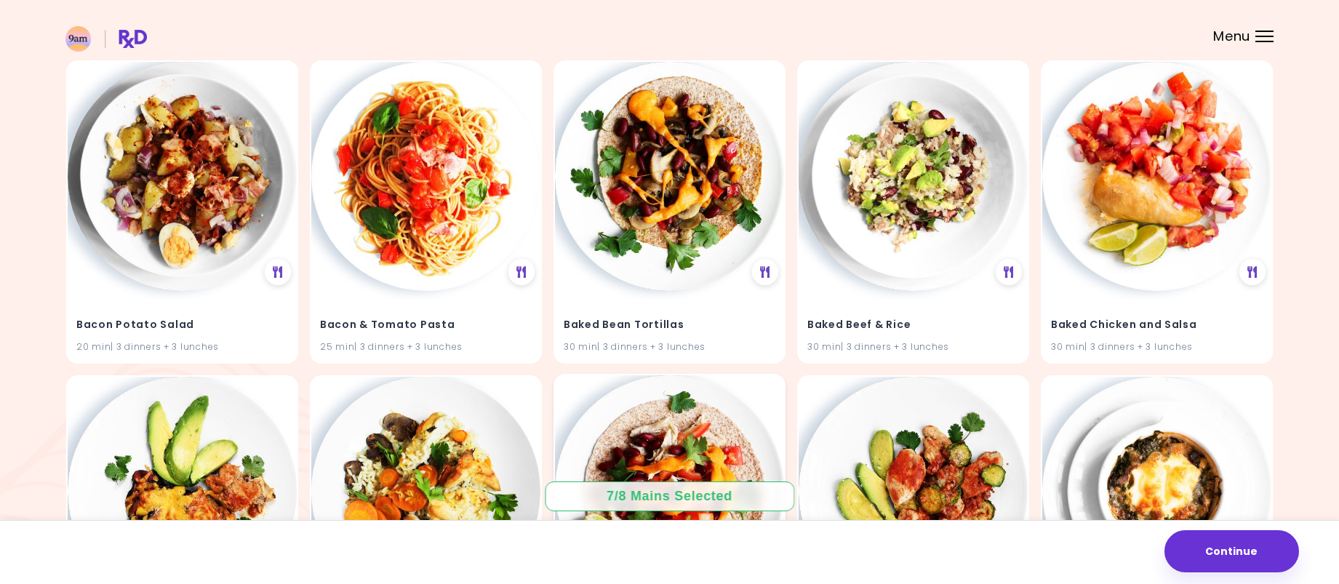
scroll to position [2036, 0]
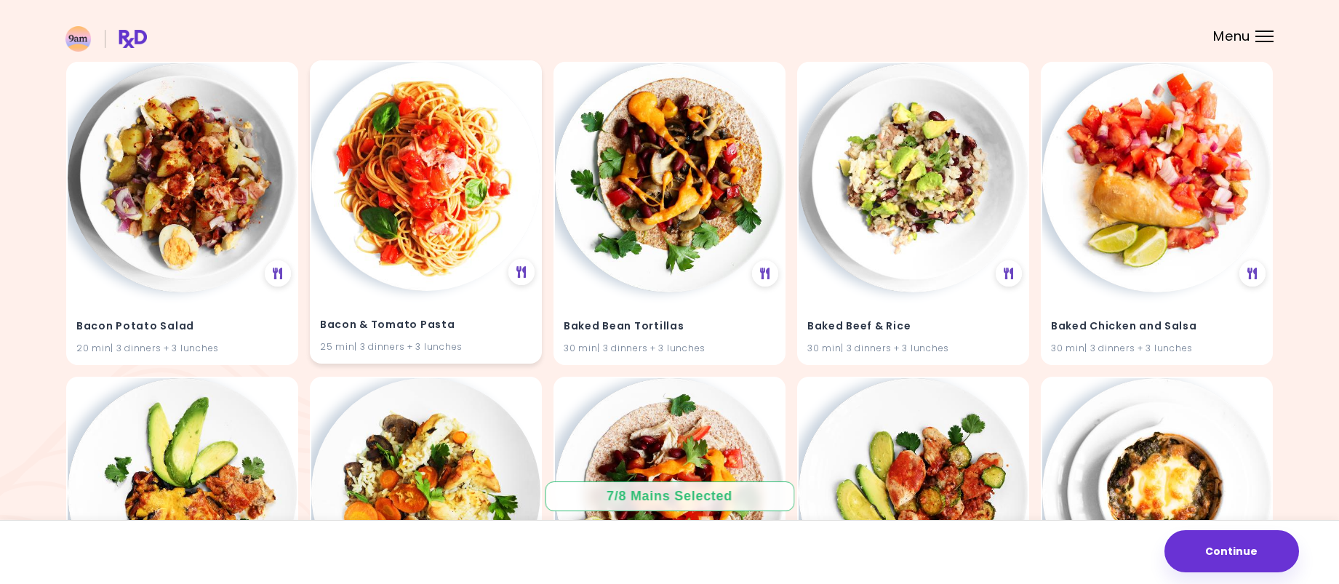
click at [422, 209] on img at bounding box center [425, 176] width 229 height 229
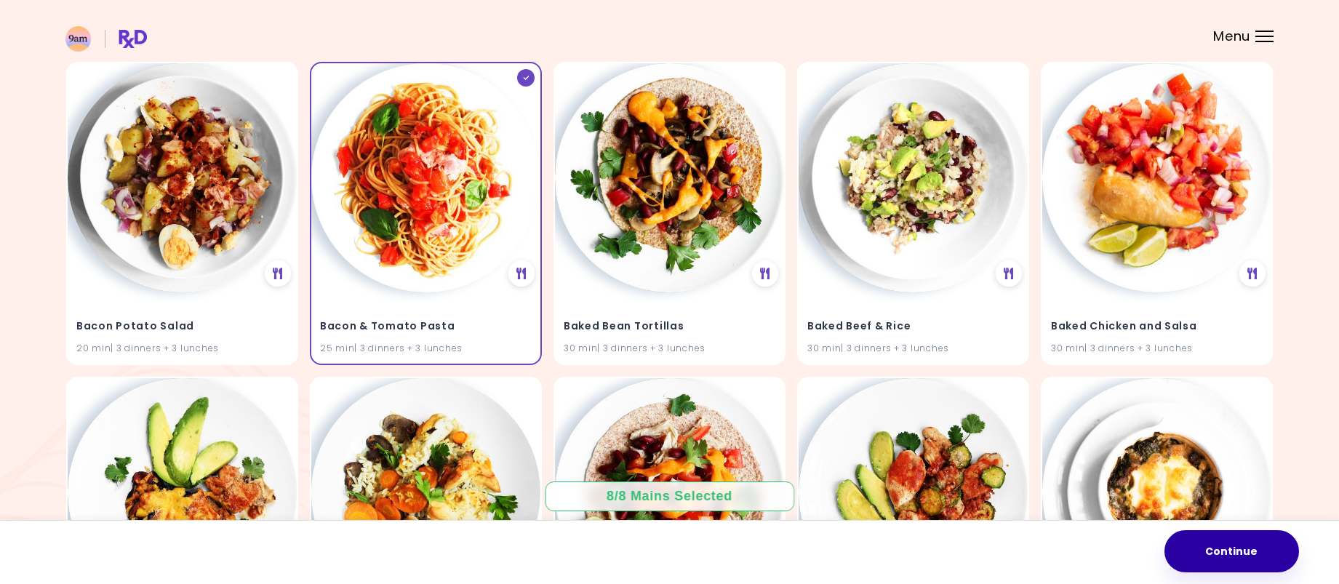
click at [1236, 546] on button "Continue" at bounding box center [1231, 551] width 135 height 42
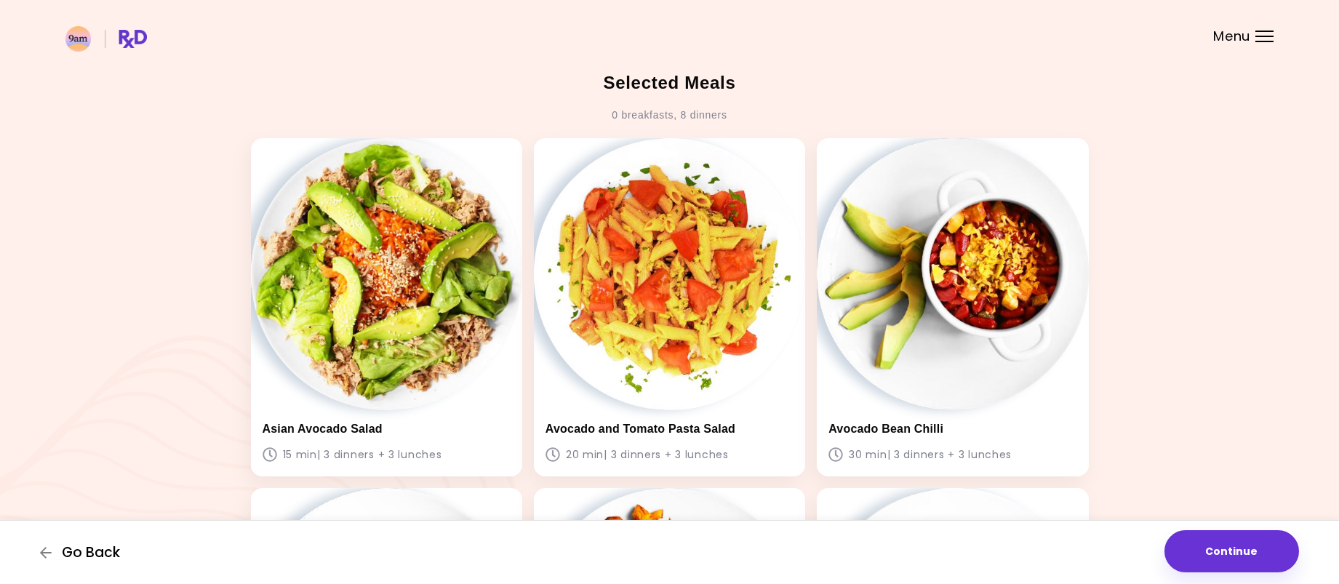
click at [73, 553] on span "Go Back" at bounding box center [91, 553] width 58 height 16
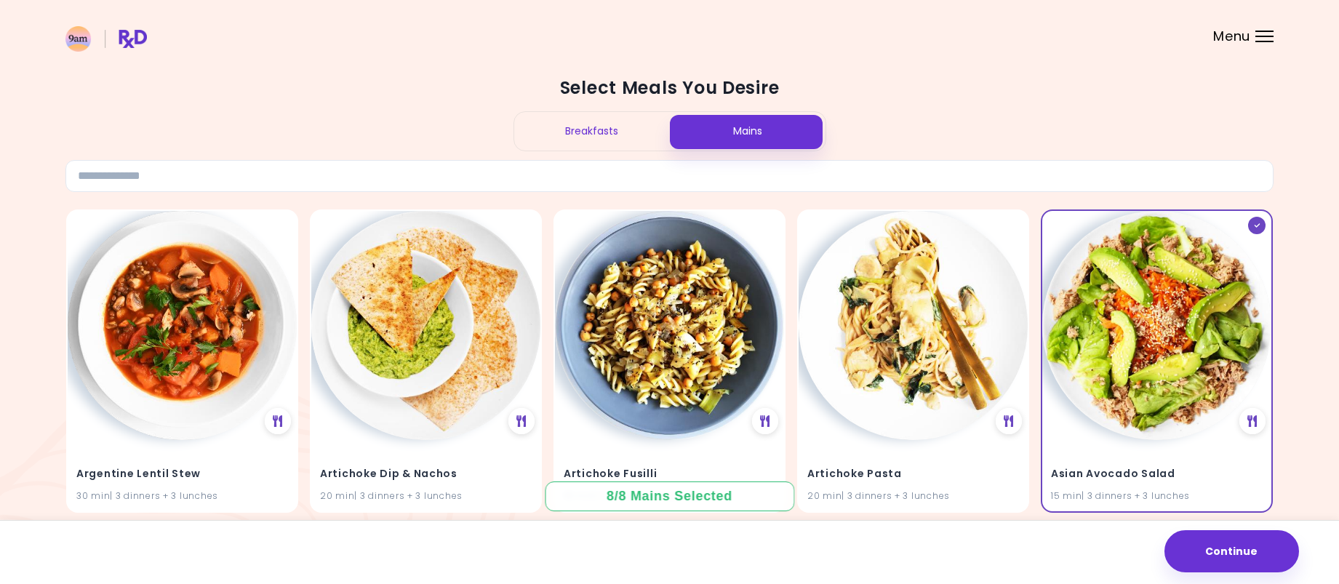
click at [596, 138] on div "Breakfasts" at bounding box center [592, 131] width 156 height 39
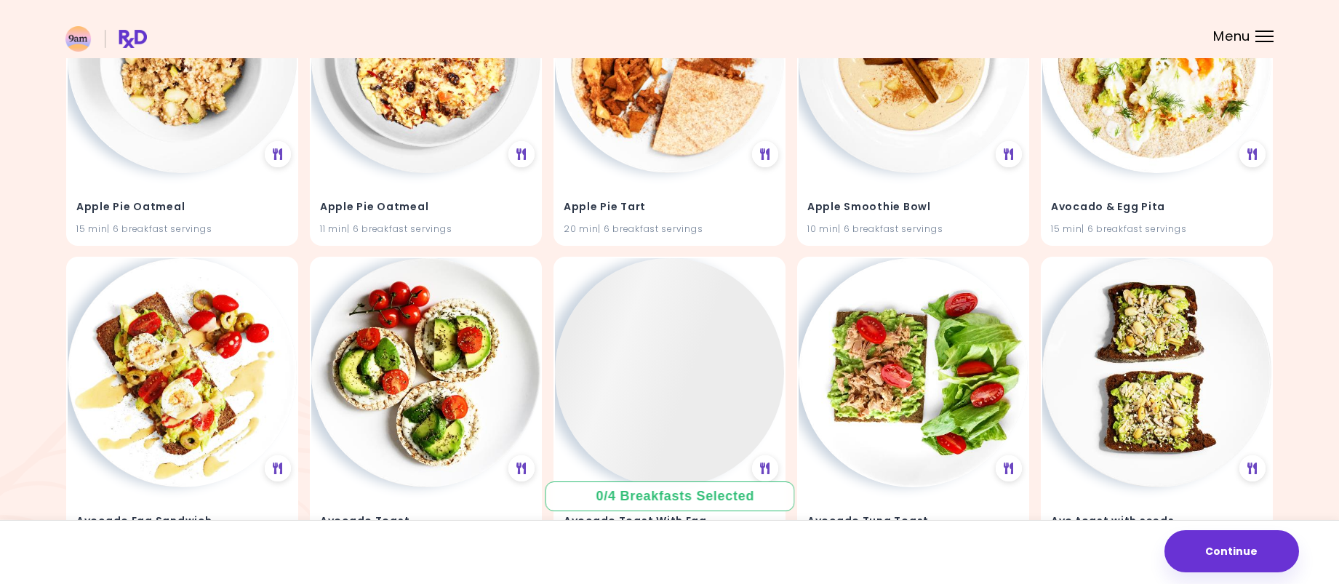
scroll to position [655, 0]
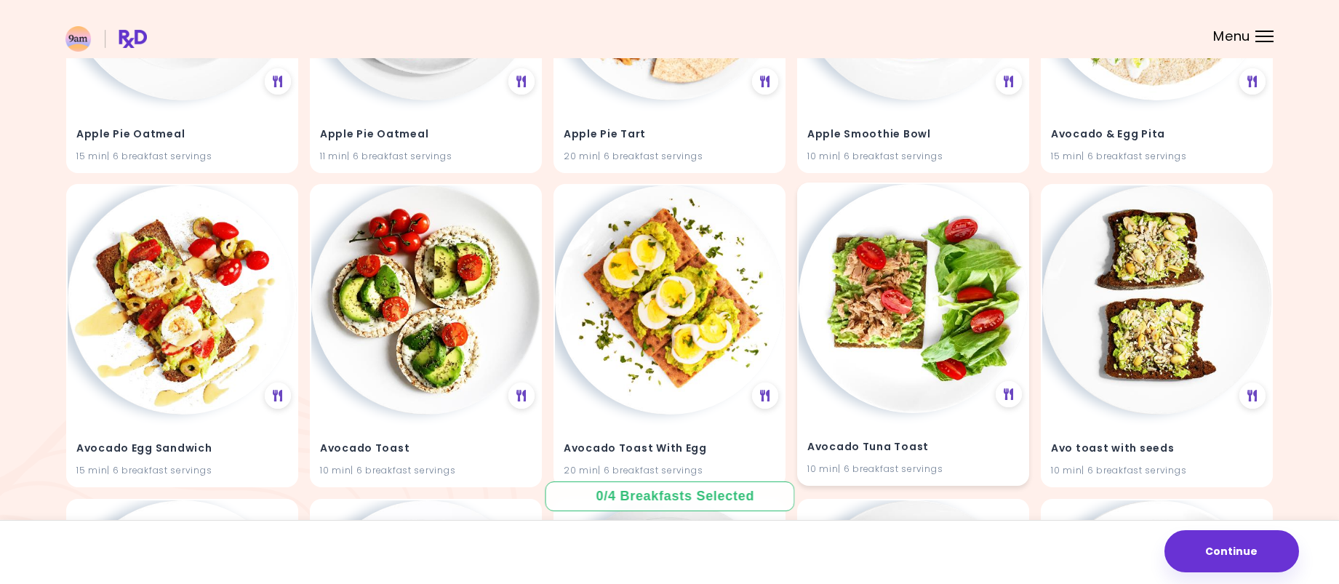
click at [935, 290] on img at bounding box center [913, 298] width 229 height 229
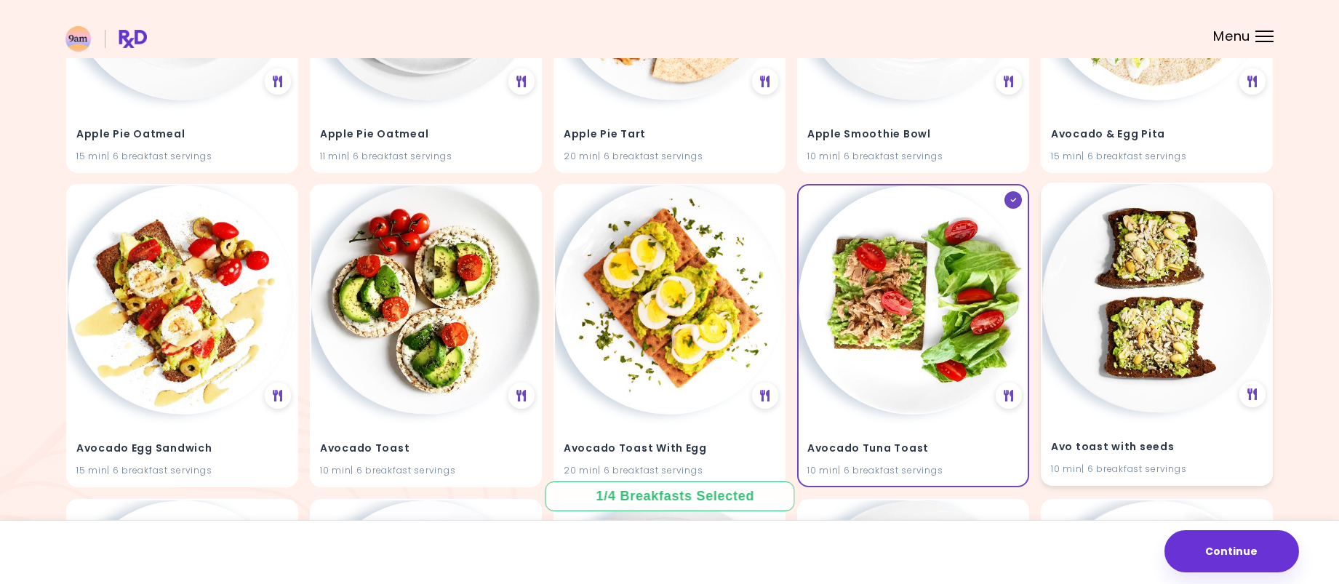
click at [1150, 277] on img at bounding box center [1156, 298] width 229 height 229
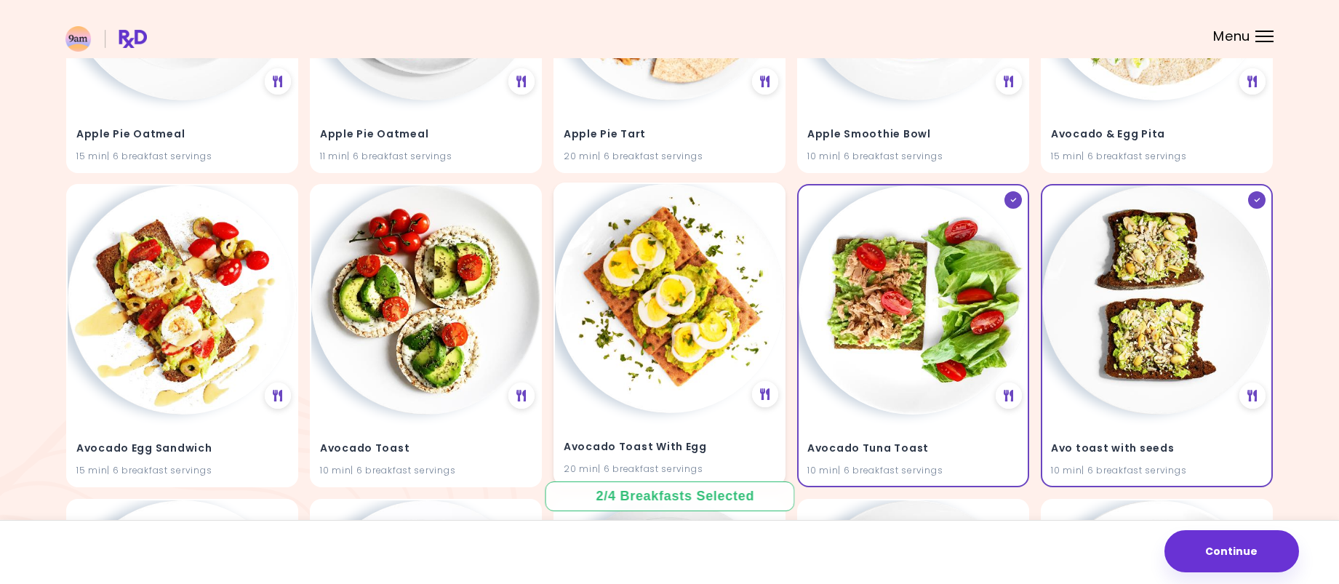
click at [697, 284] on img at bounding box center [669, 298] width 229 height 229
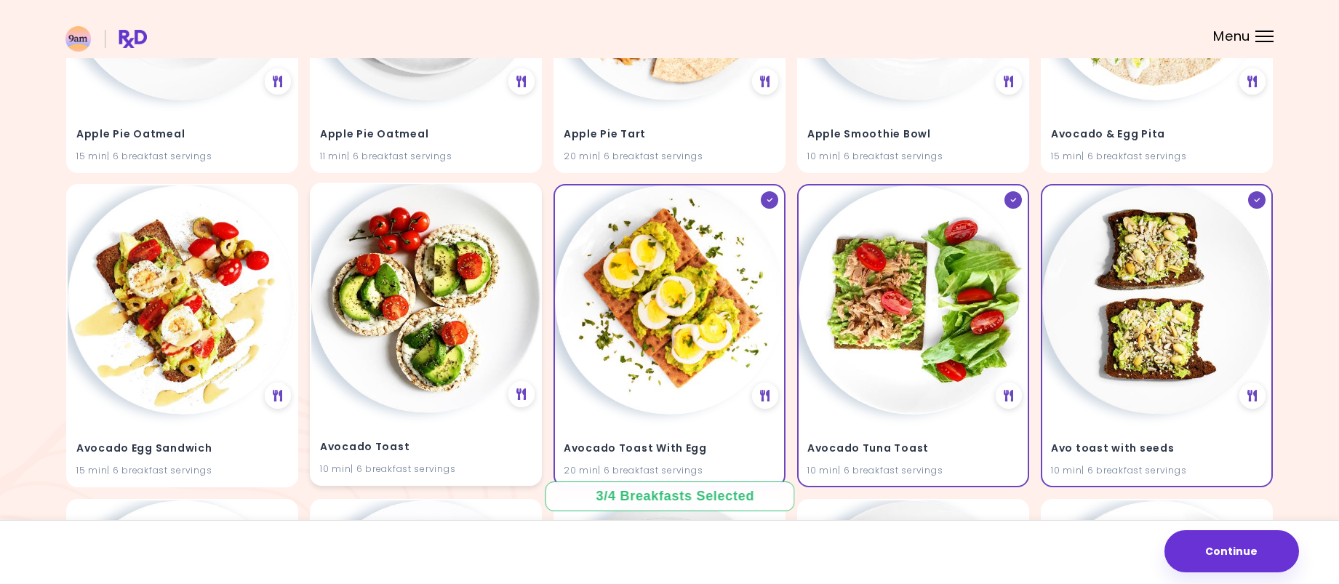
click at [446, 303] on img at bounding box center [425, 298] width 229 height 229
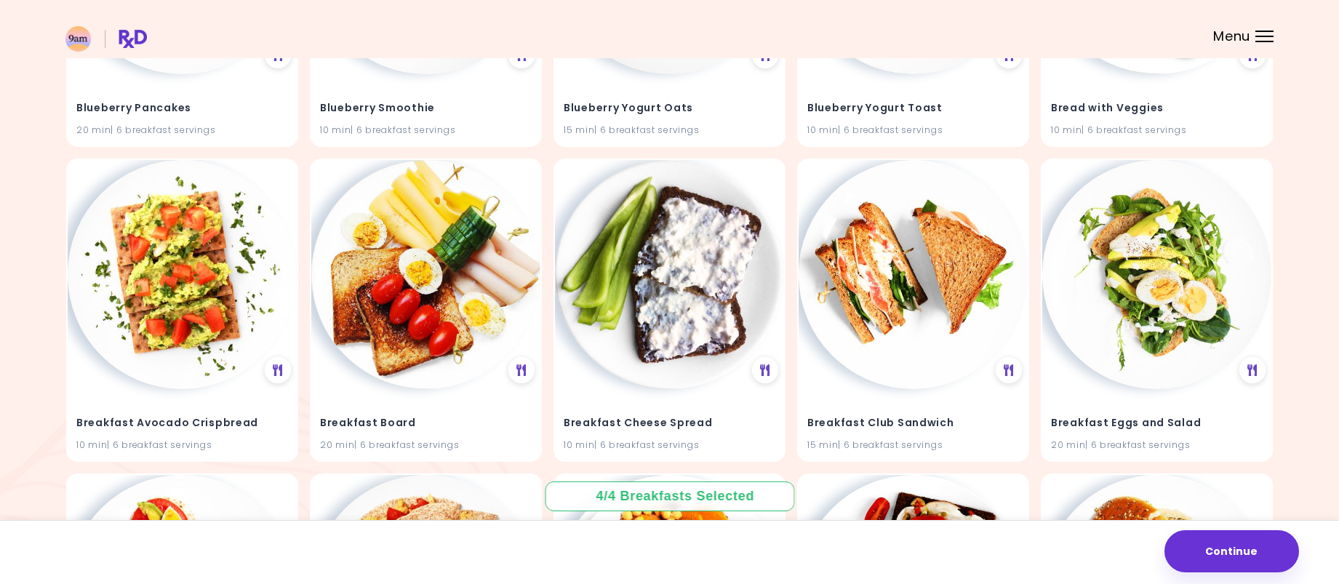
scroll to position [2327, 0]
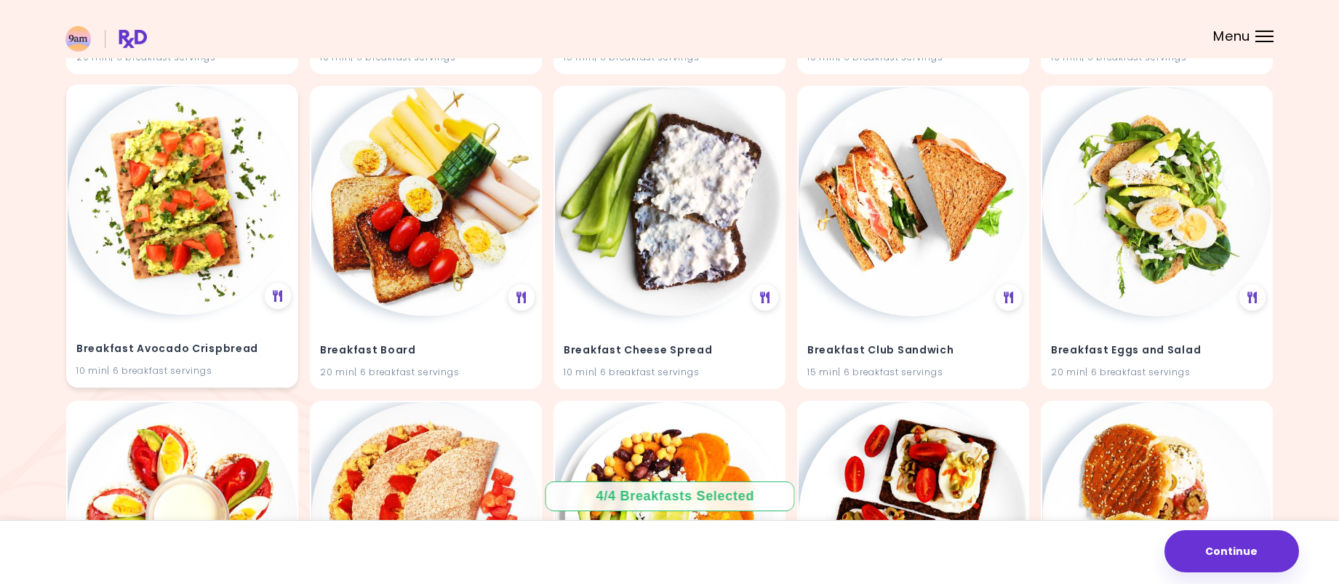
click at [166, 249] on img at bounding box center [182, 200] width 229 height 229
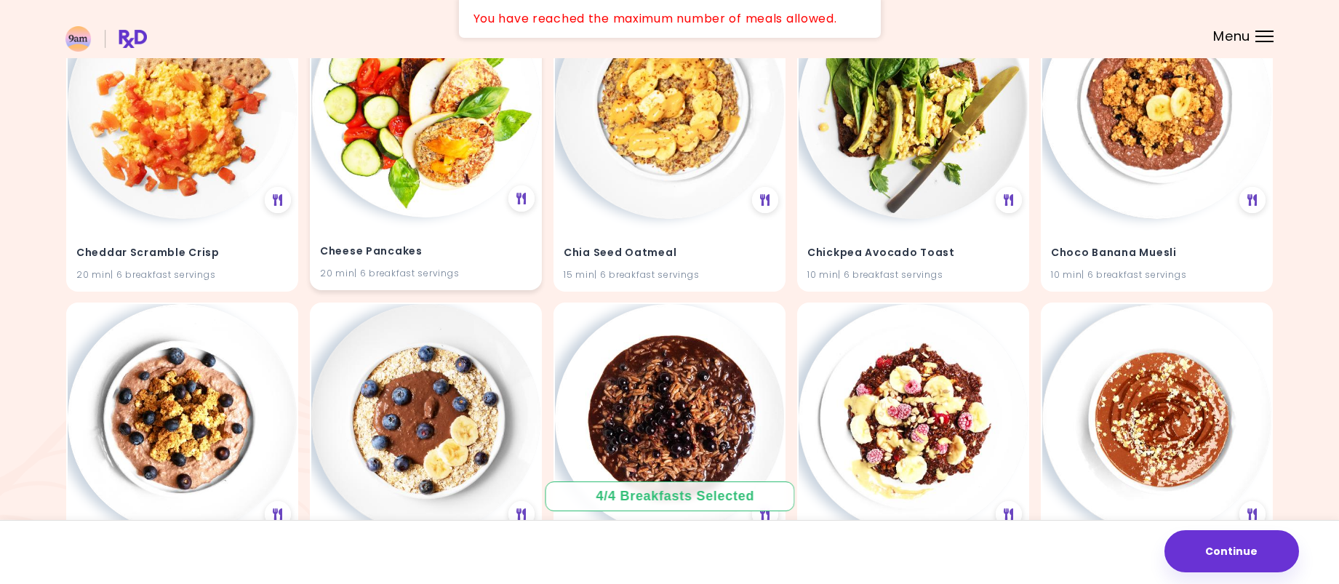
scroll to position [3127, 0]
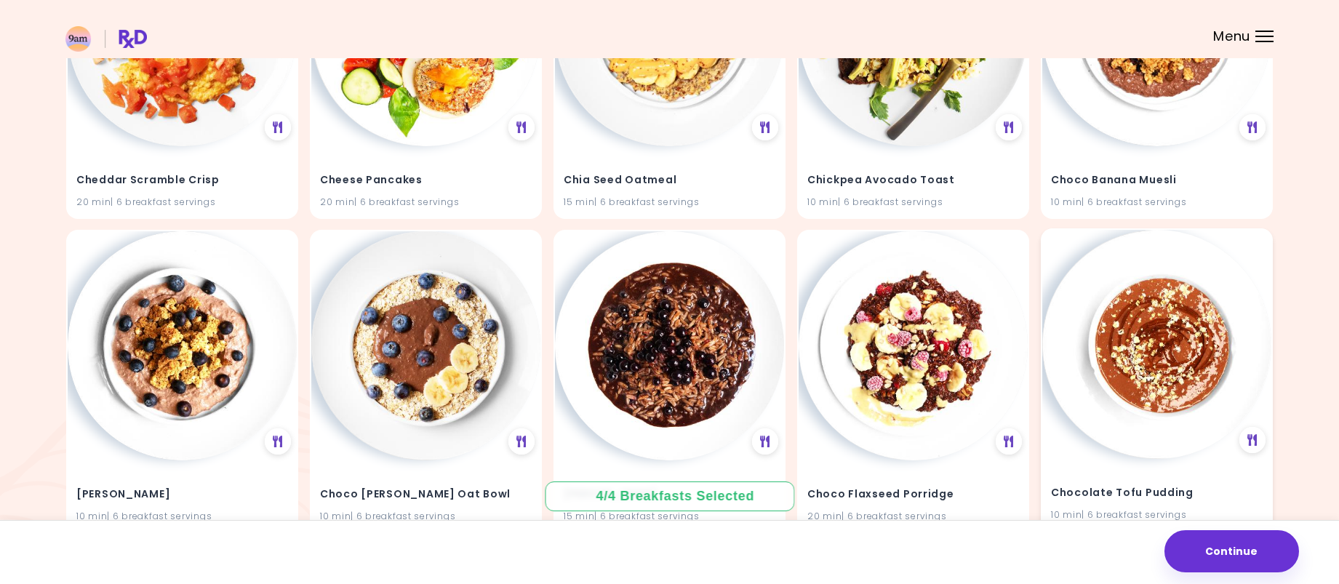
click at [1175, 339] on img at bounding box center [1156, 344] width 229 height 229
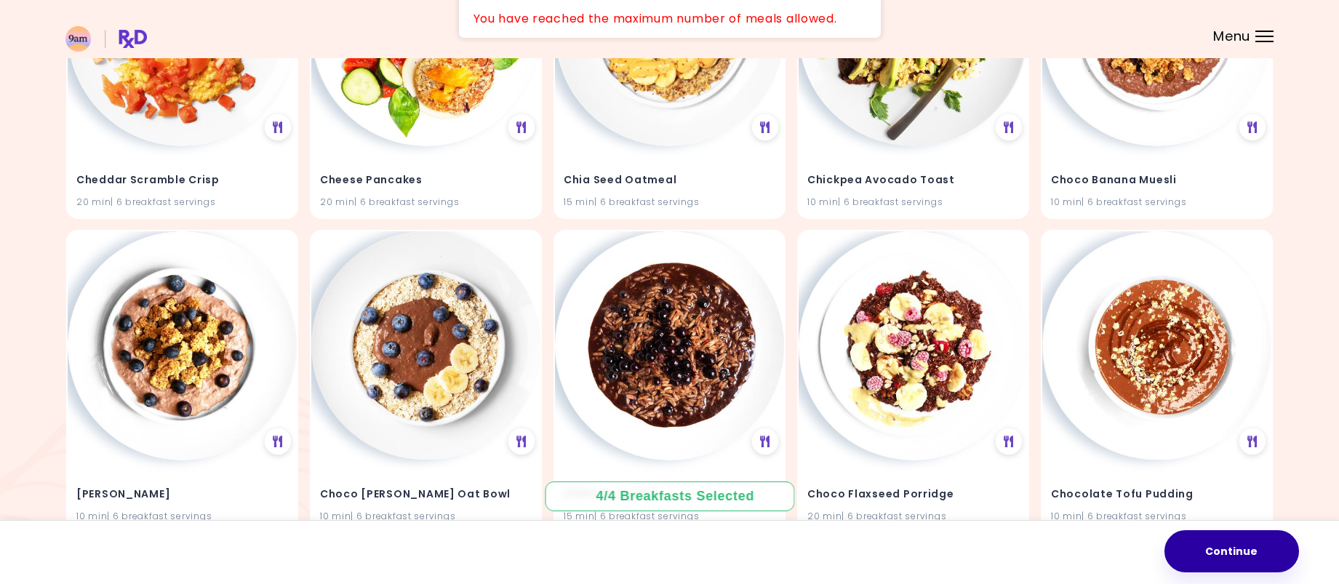
click at [1251, 555] on button "Continue" at bounding box center [1231, 551] width 135 height 42
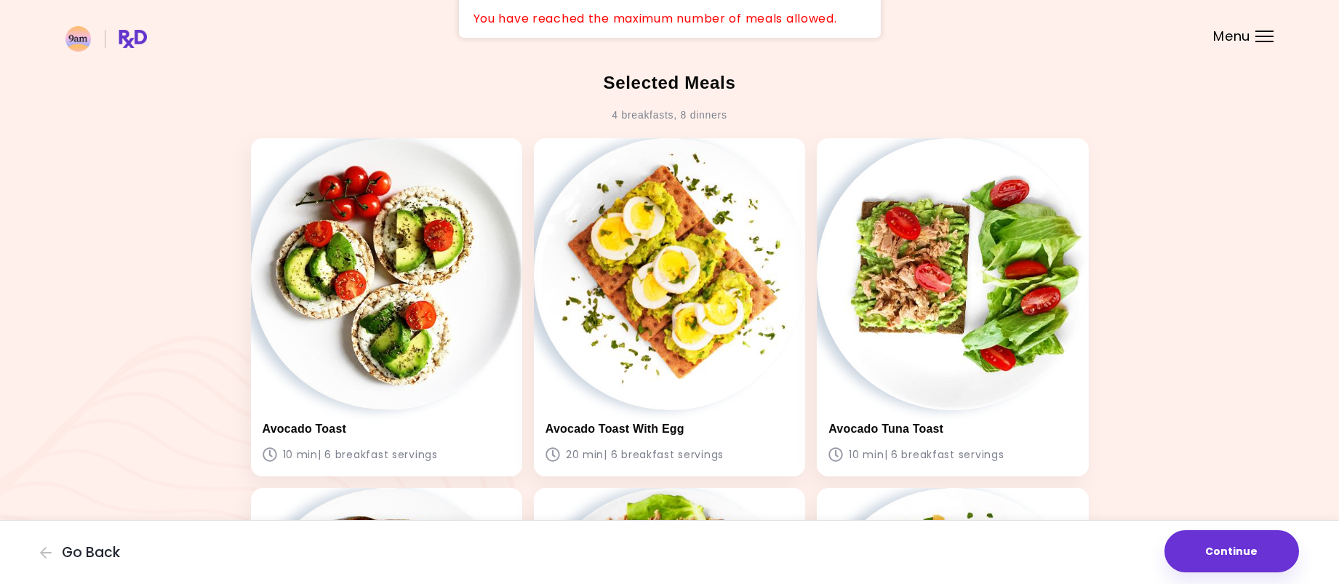
click at [1251, 555] on button "Continue" at bounding box center [1231, 551] width 135 height 42
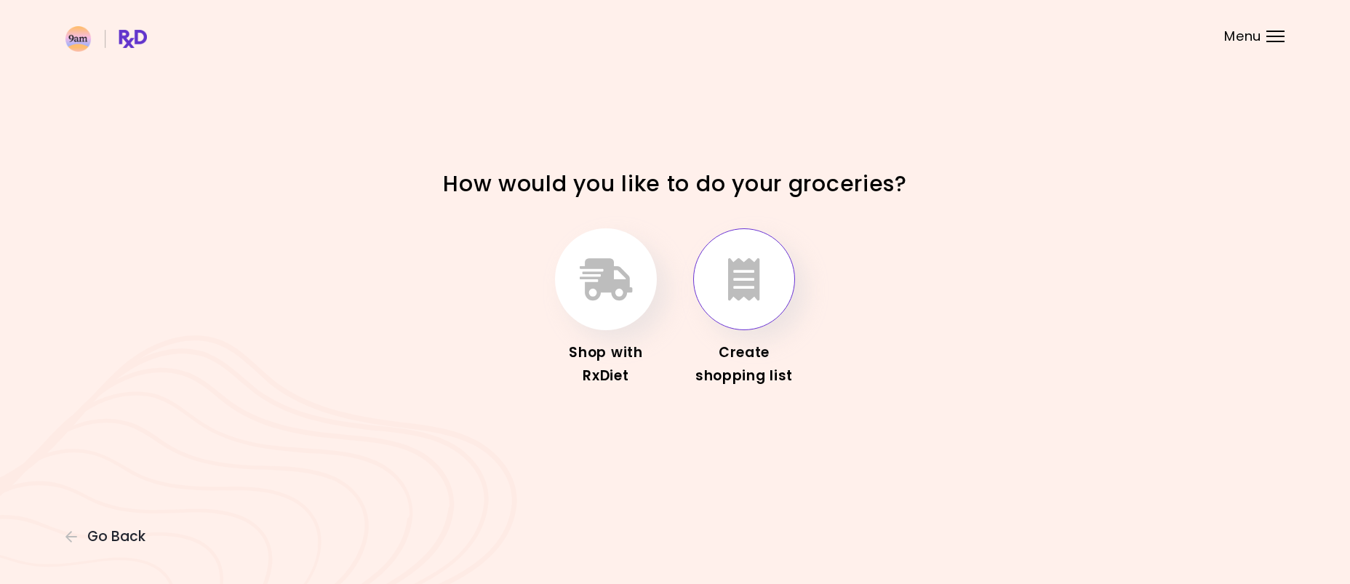
click at [744, 292] on icon "button" at bounding box center [744, 279] width 32 height 42
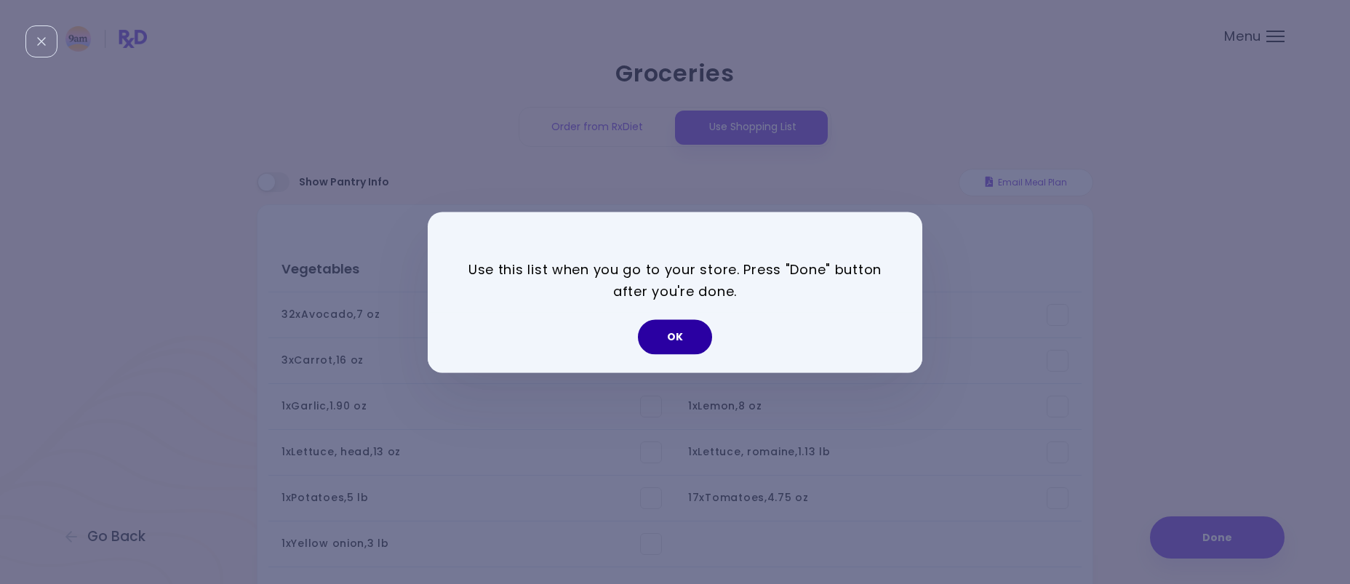
click at [663, 340] on button "OK" at bounding box center [675, 336] width 74 height 35
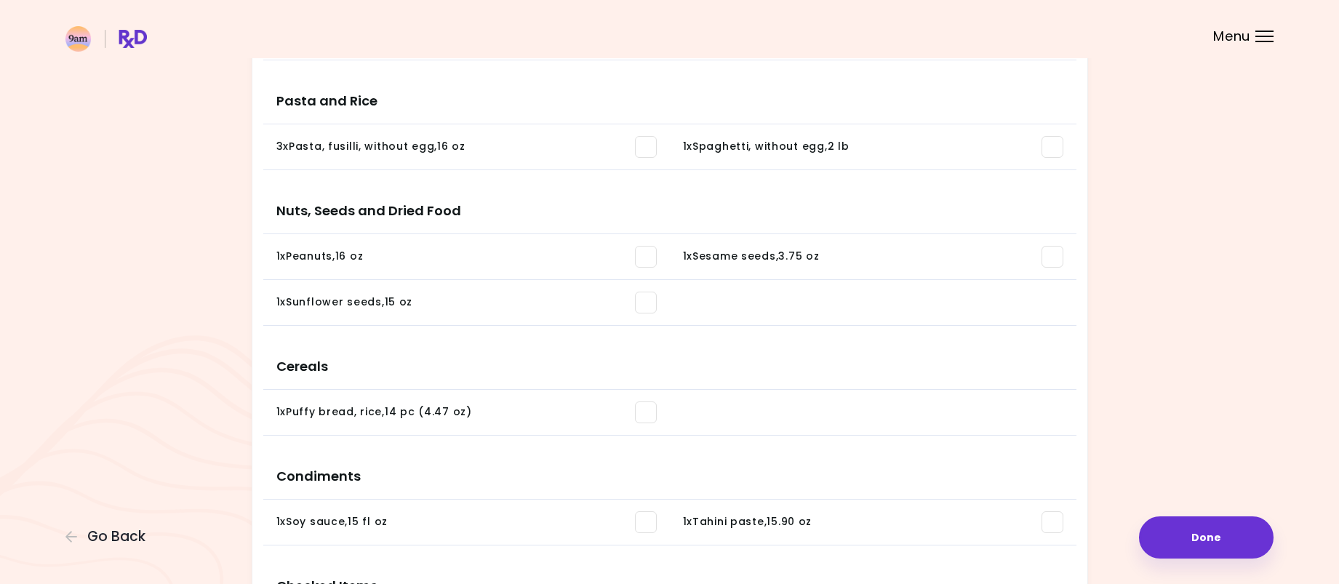
scroll to position [1444, 0]
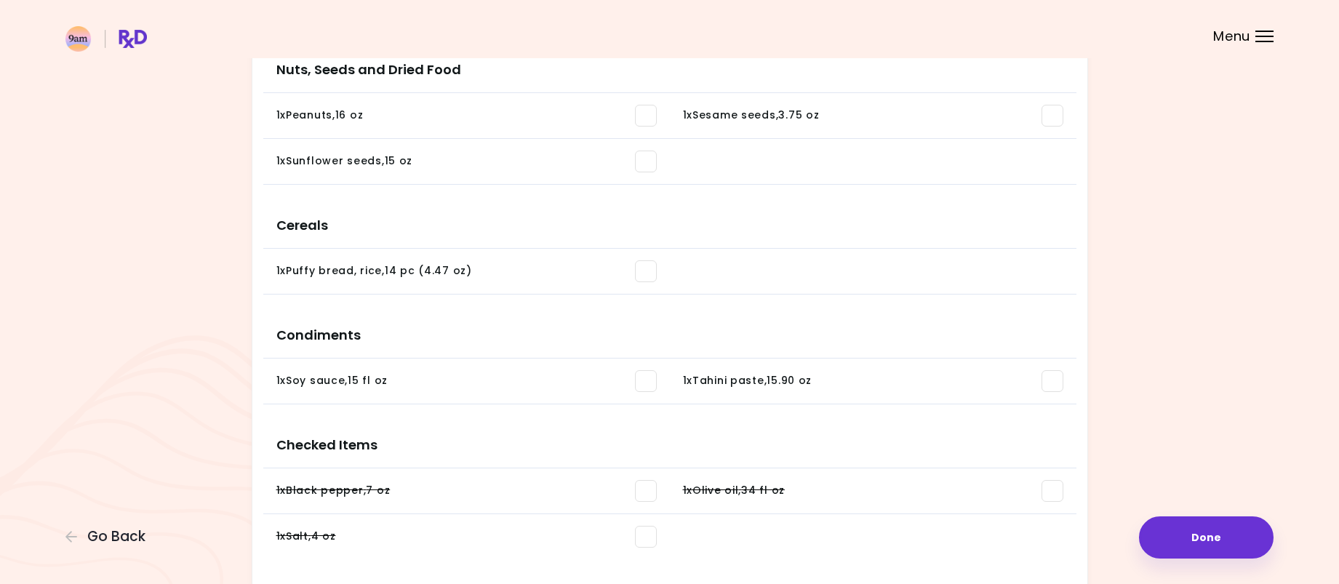
click at [644, 387] on span at bounding box center [646, 381] width 22 height 22
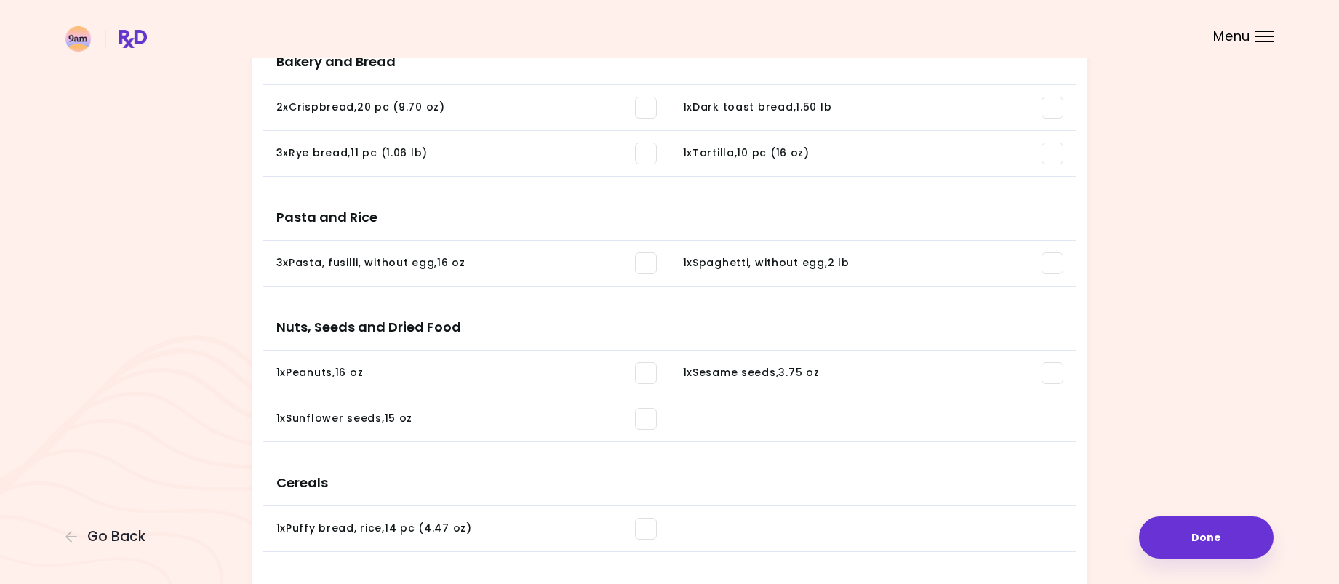
scroll to position [1153, 0]
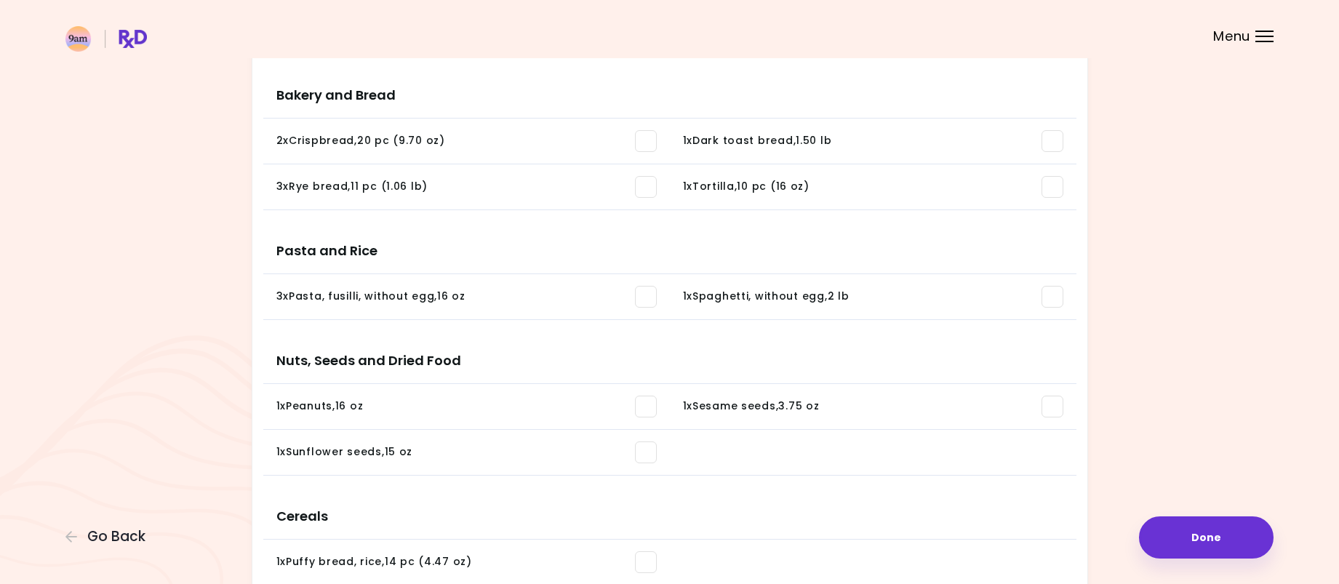
click at [1055, 300] on span at bounding box center [1052, 297] width 22 height 22
click at [645, 295] on span at bounding box center [646, 297] width 22 height 22
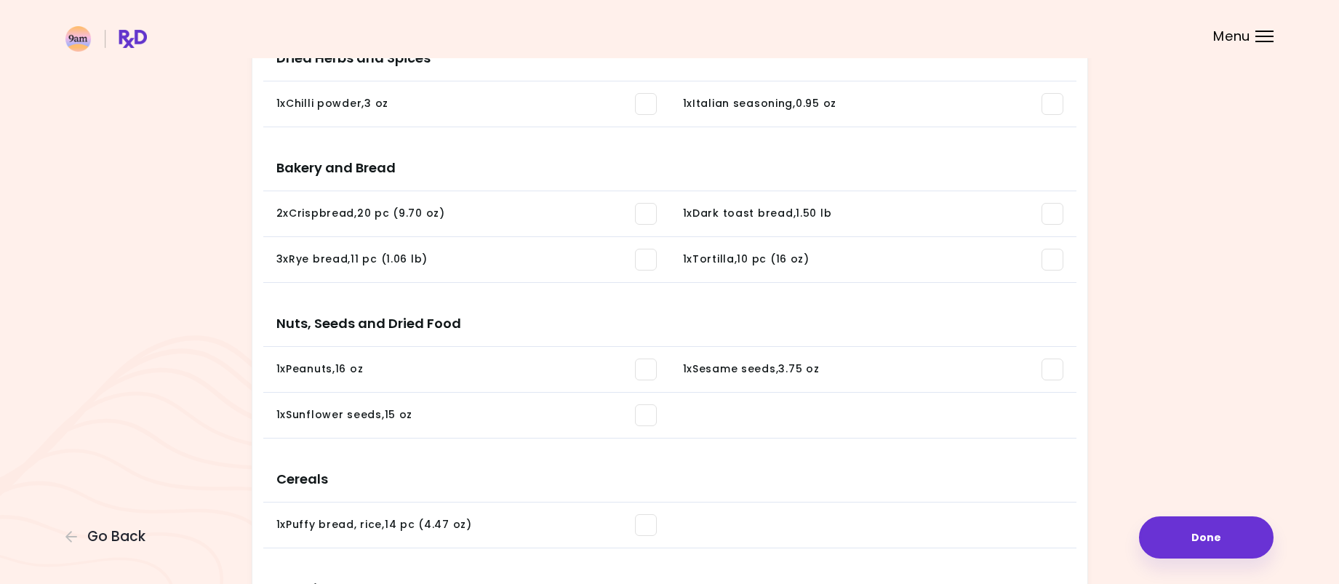
scroll to position [1008, 0]
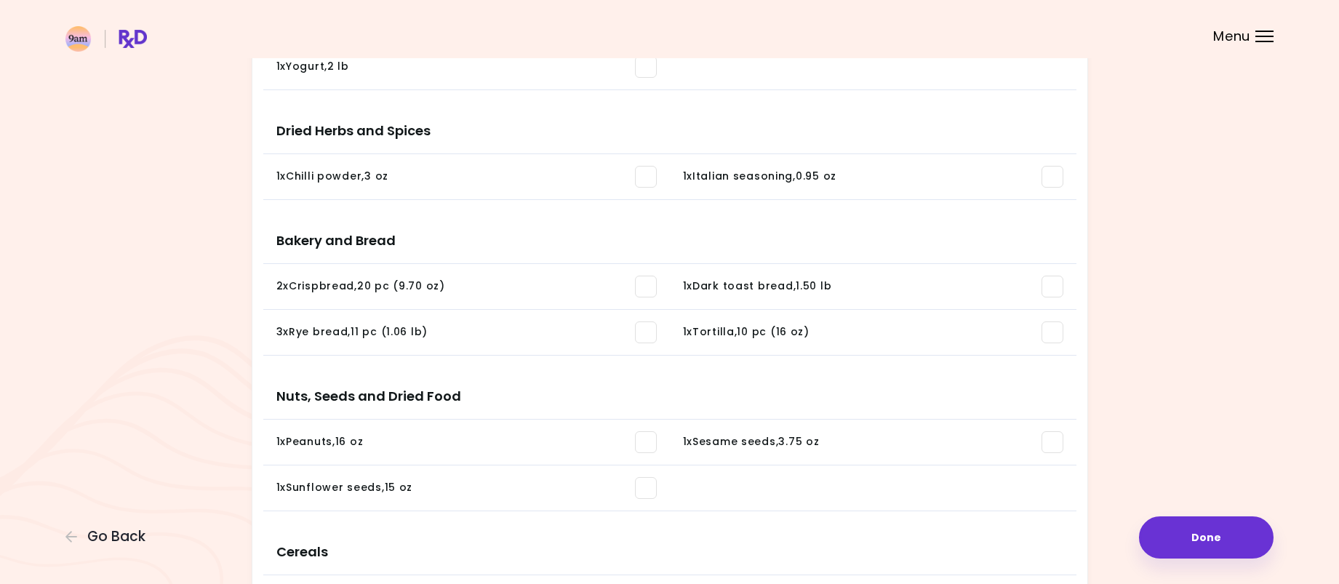
click at [648, 334] on span at bounding box center [646, 332] width 22 height 22
click at [651, 290] on span at bounding box center [646, 287] width 22 height 22
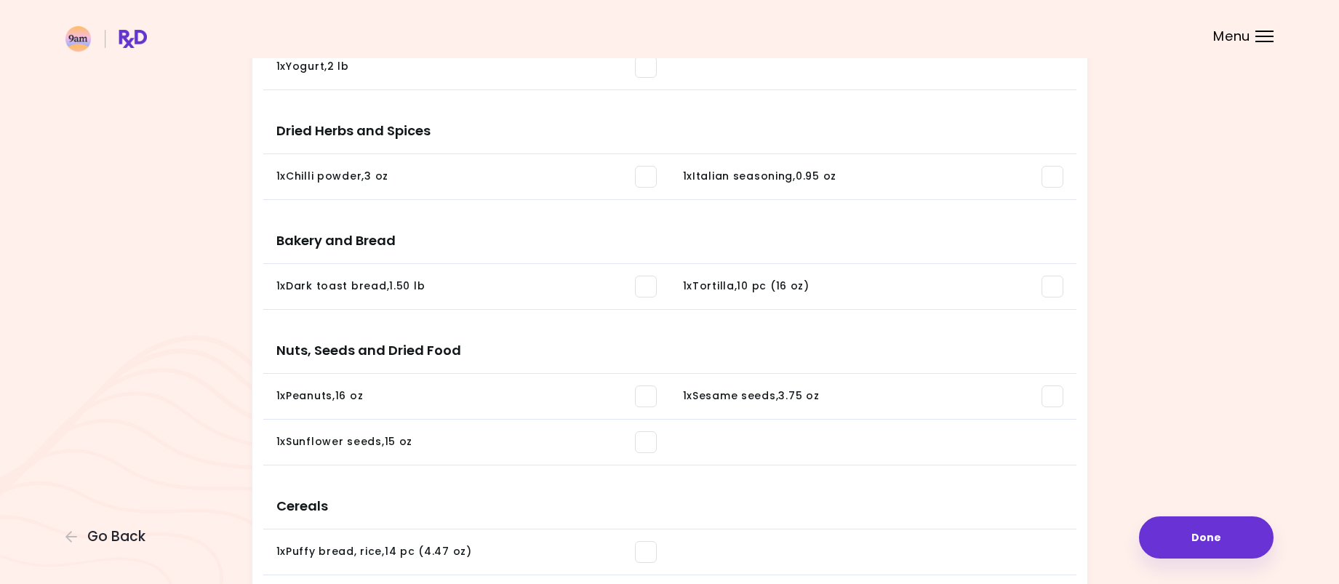
click at [646, 284] on span at bounding box center [646, 287] width 22 height 22
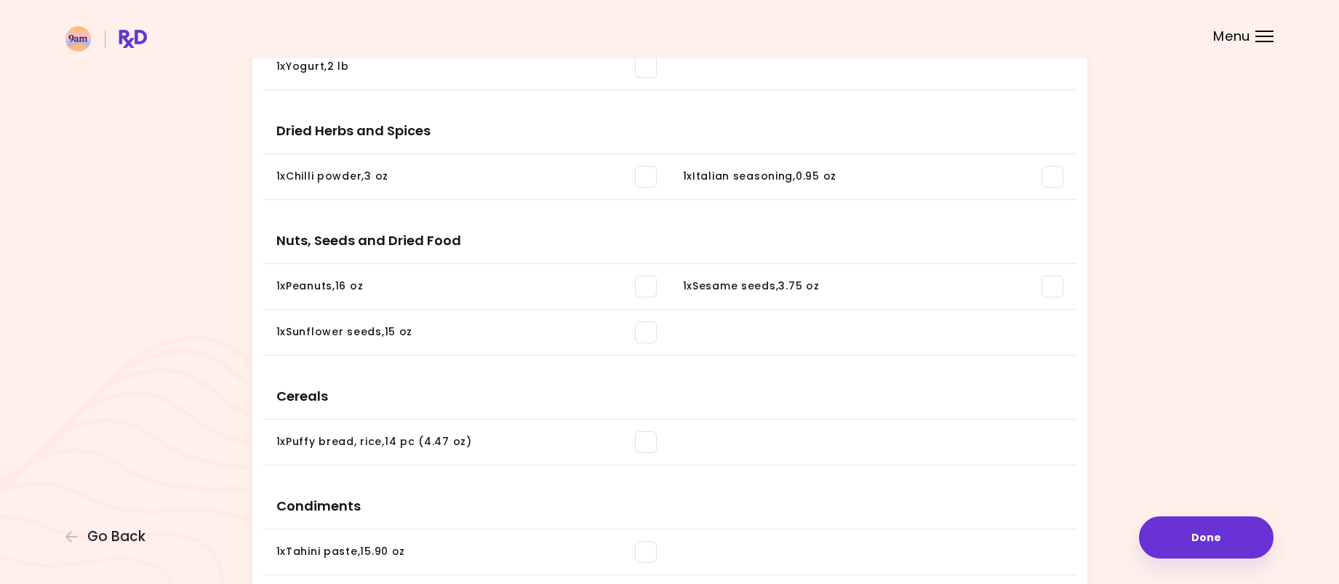
click at [652, 175] on span at bounding box center [646, 177] width 22 height 22
click at [647, 176] on span at bounding box center [646, 177] width 22 height 22
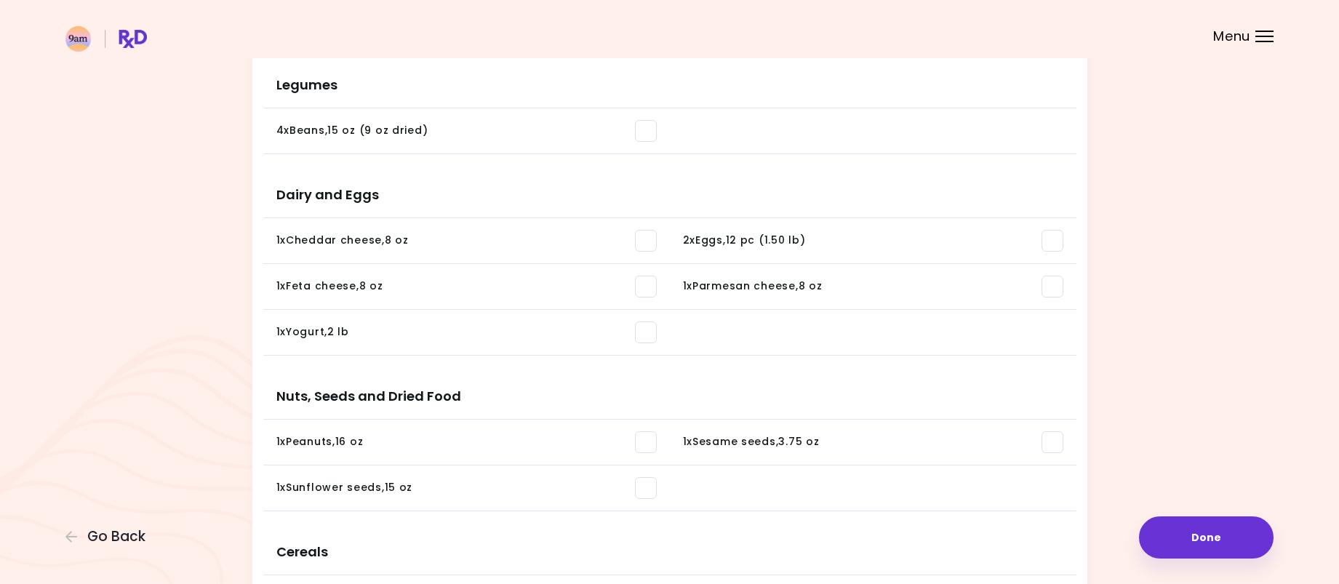
scroll to position [717, 0]
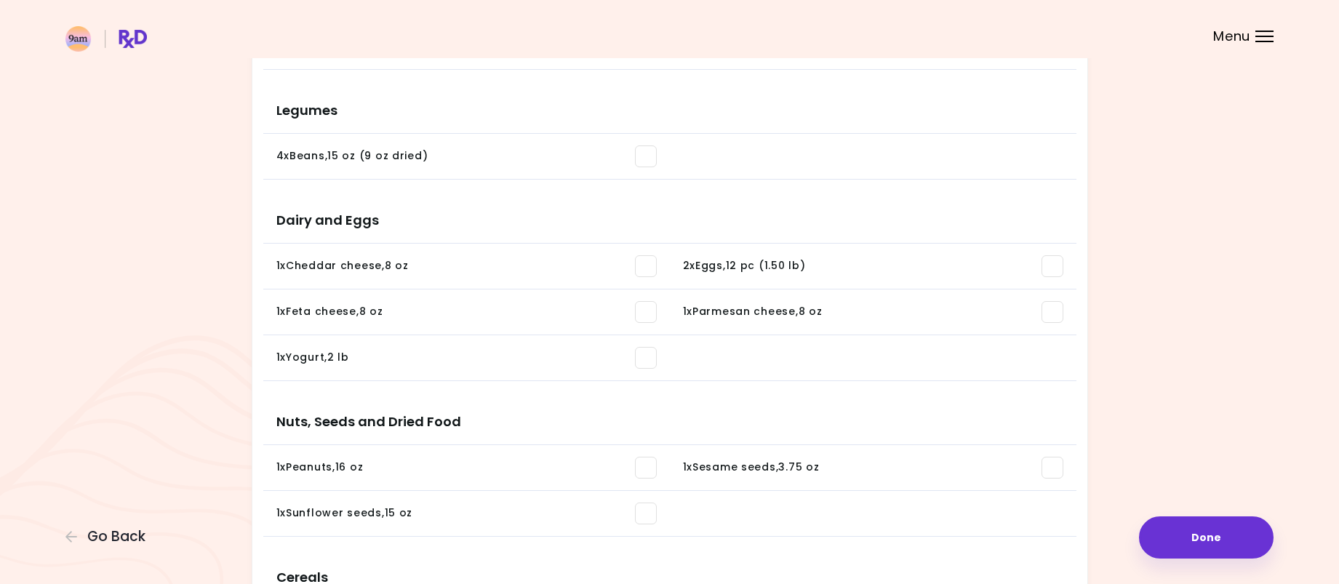
click at [1047, 264] on span at bounding box center [1052, 266] width 22 height 22
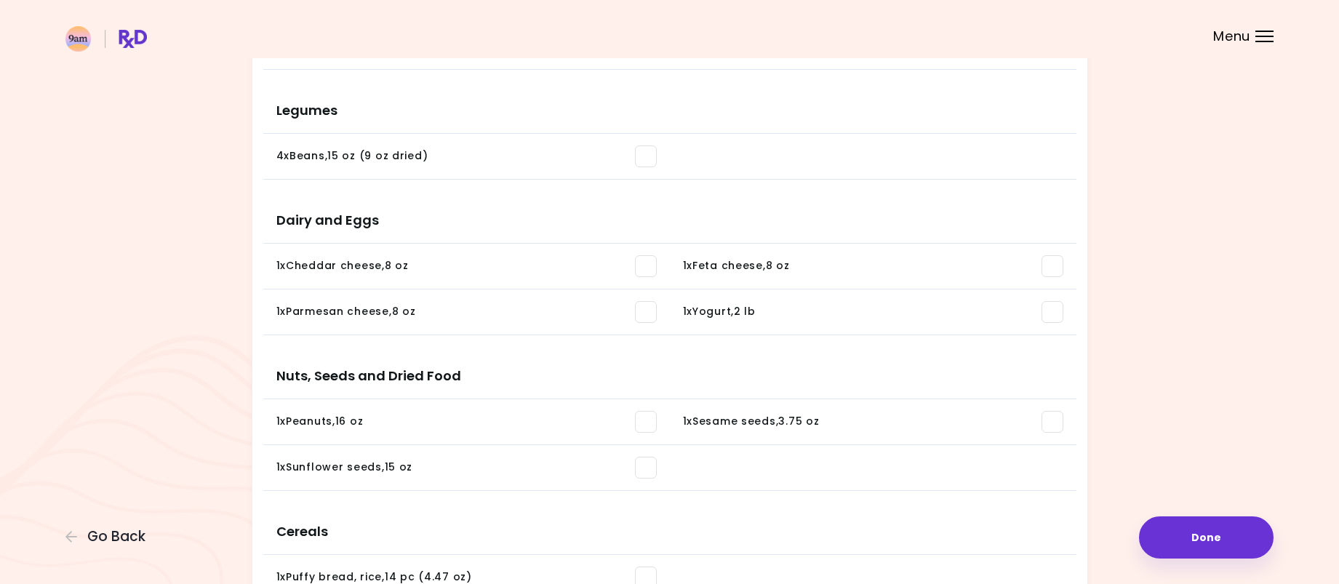
click at [644, 270] on span at bounding box center [646, 266] width 22 height 22
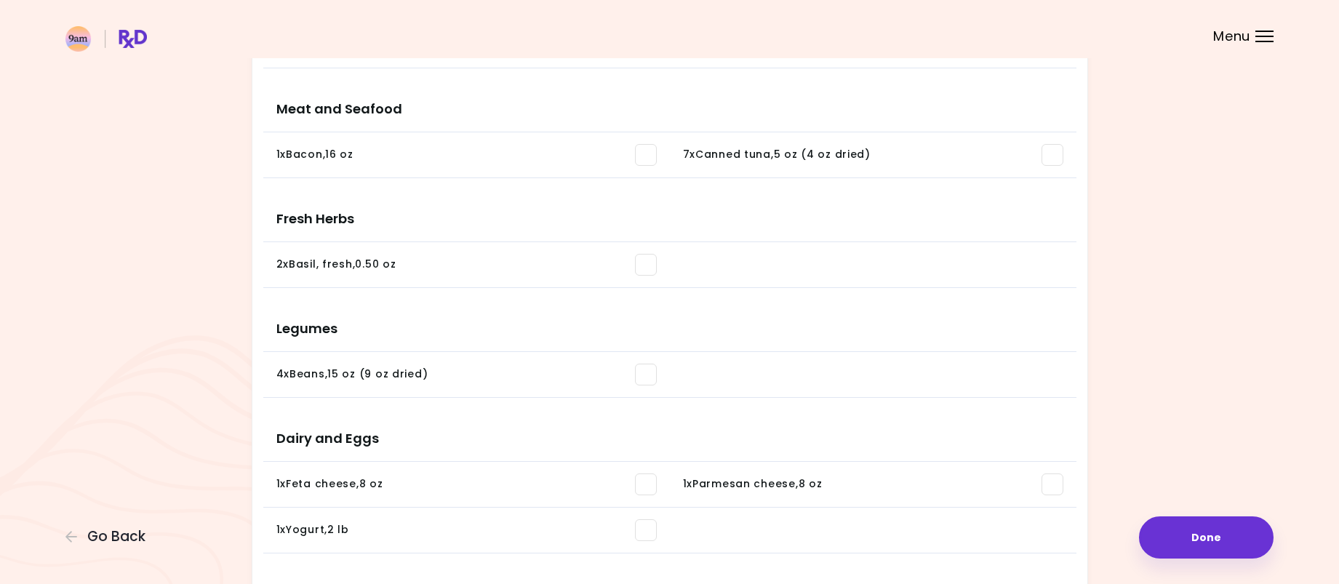
scroll to position [426, 0]
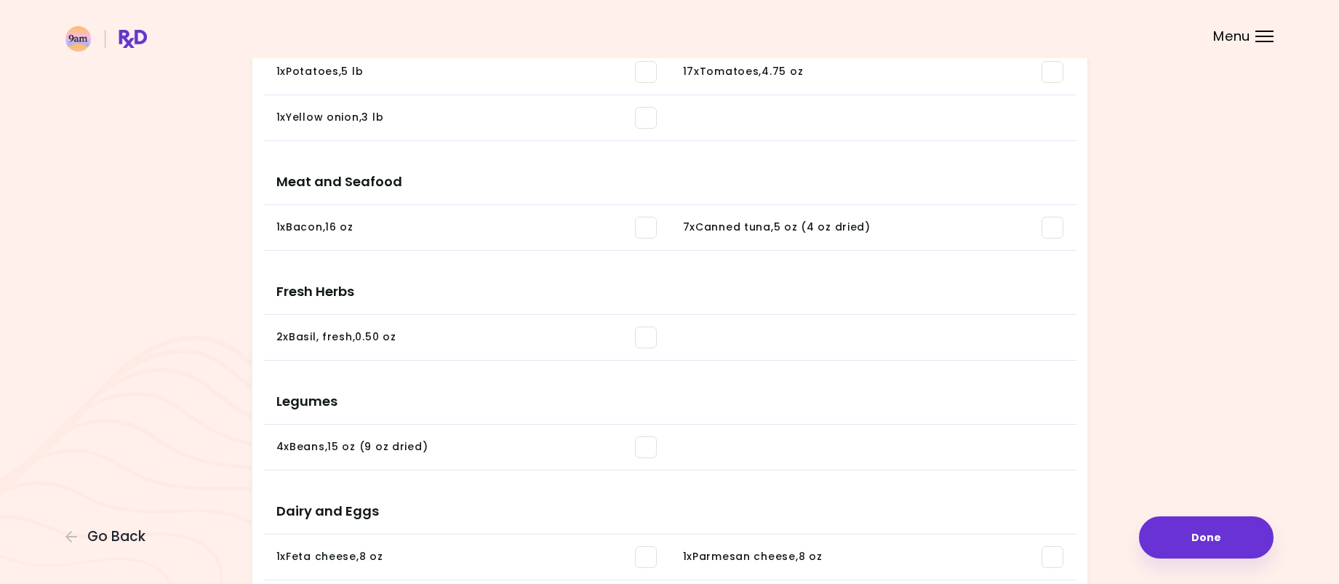
click at [649, 337] on span at bounding box center [646, 338] width 22 height 22
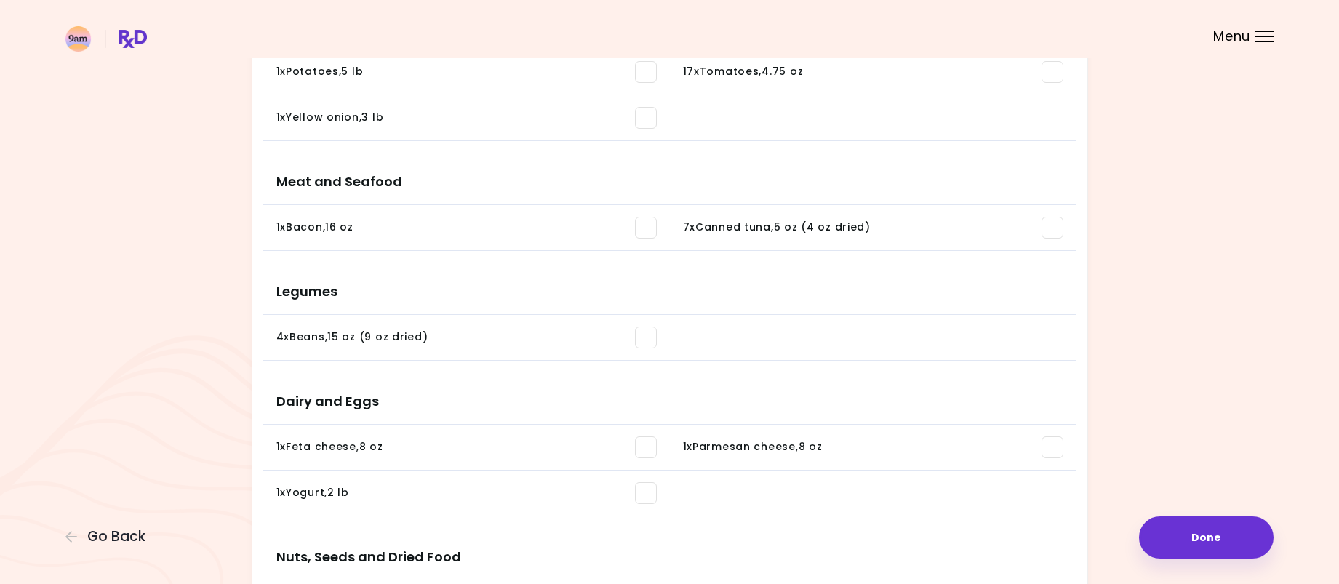
click at [646, 340] on span at bounding box center [646, 338] width 22 height 22
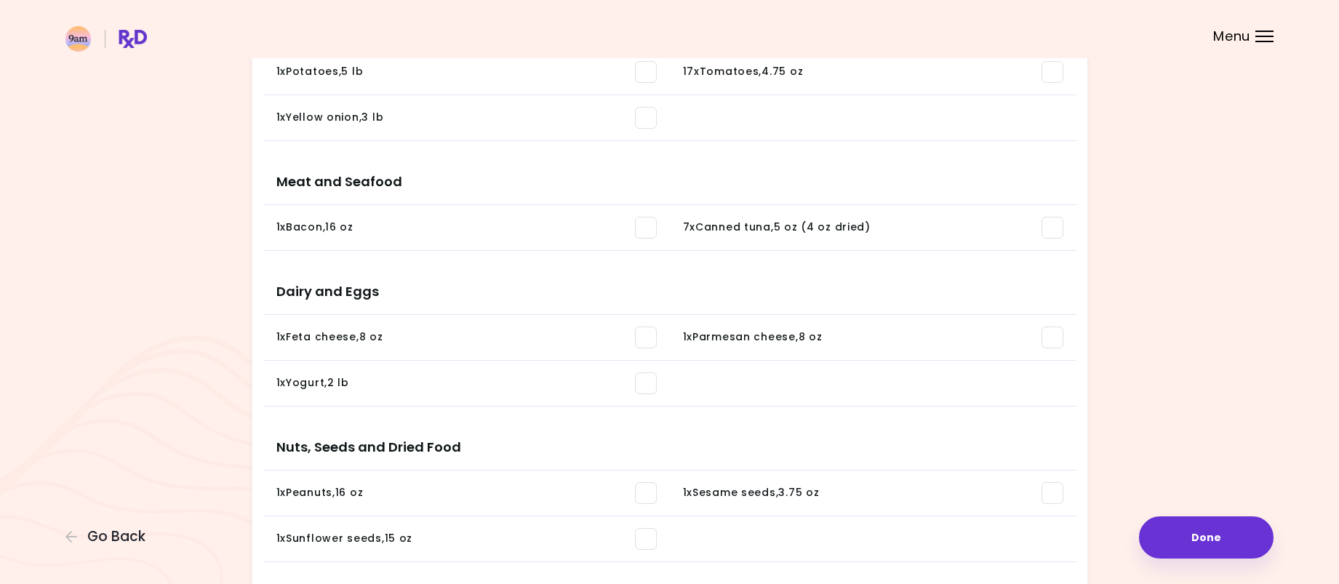
click at [1052, 229] on span at bounding box center [1052, 228] width 22 height 22
click at [642, 227] on span at bounding box center [646, 228] width 22 height 22
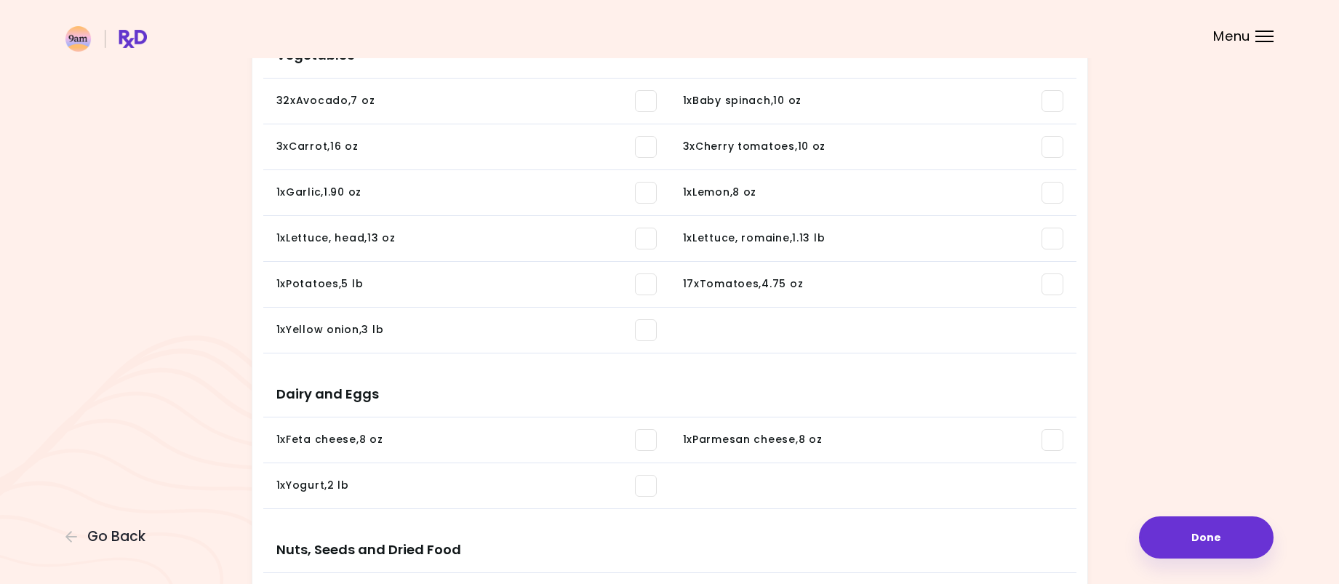
scroll to position [208, 0]
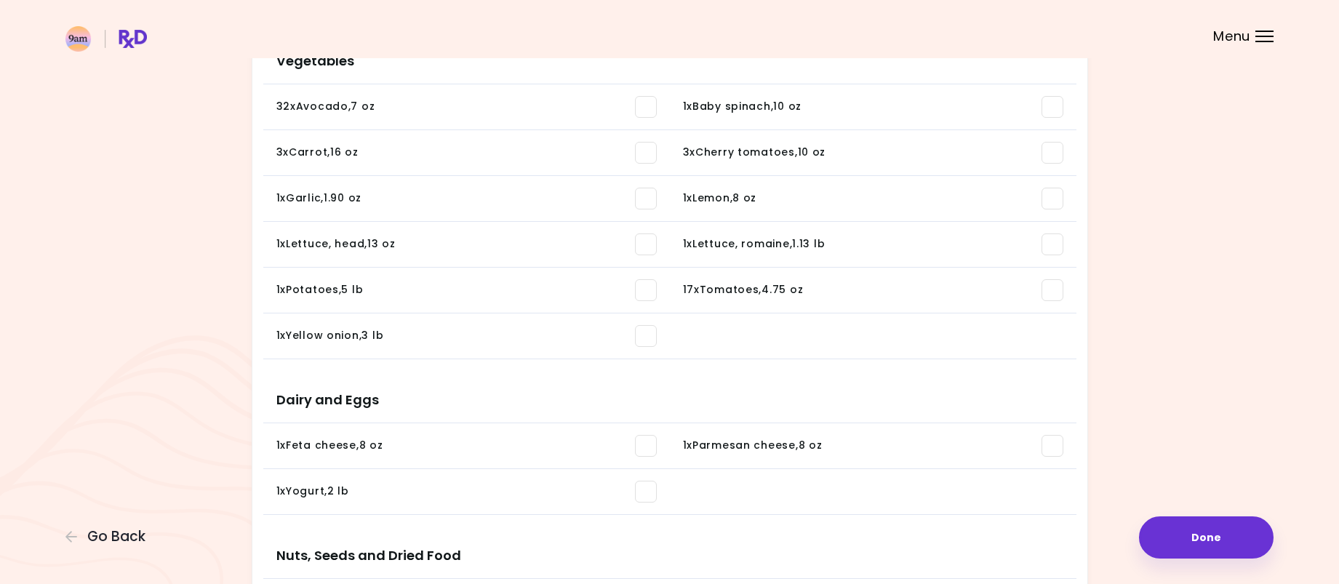
click at [650, 335] on span at bounding box center [646, 336] width 22 height 22
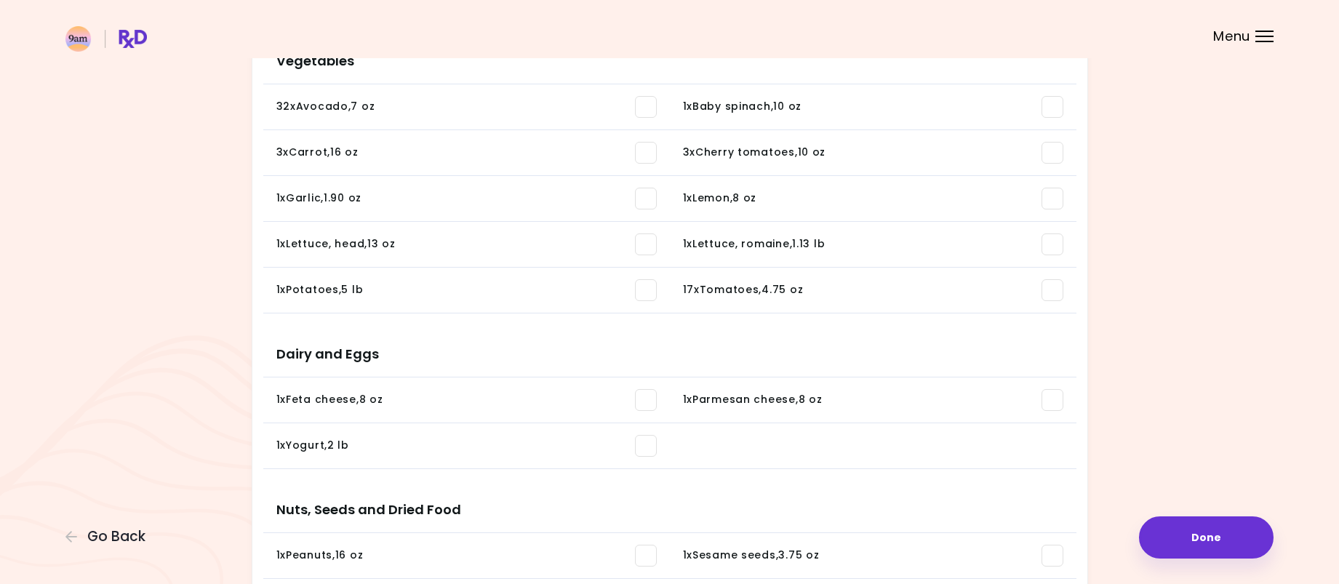
click at [646, 286] on span at bounding box center [646, 290] width 22 height 22
click at [642, 201] on span at bounding box center [646, 199] width 22 height 22
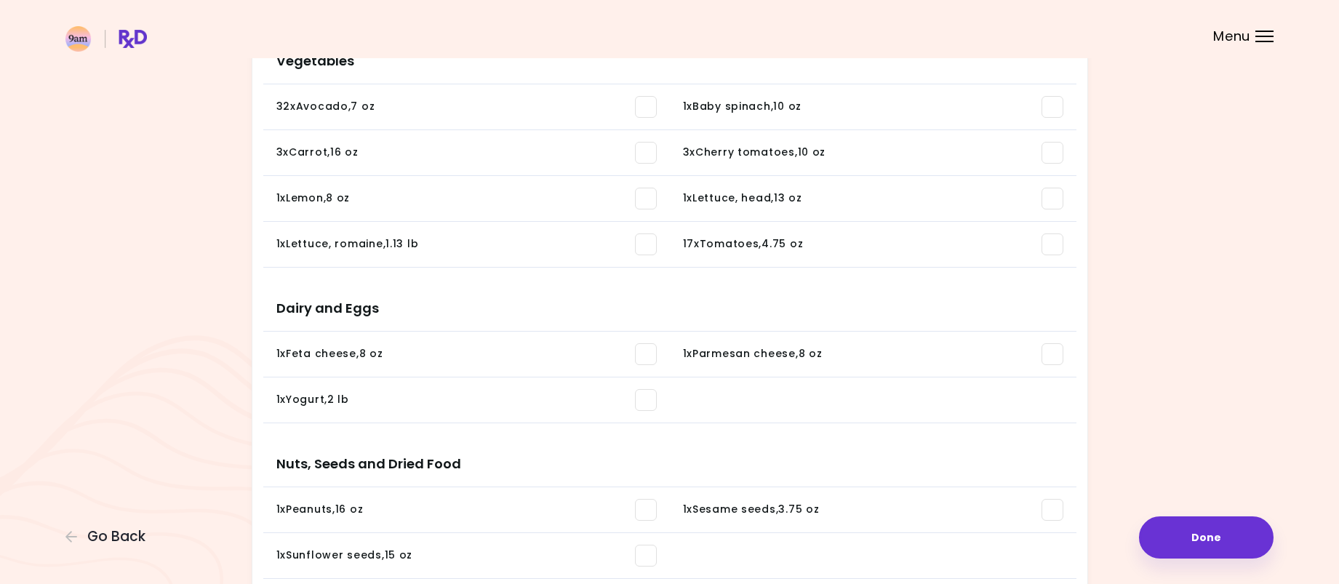
click at [644, 153] on span at bounding box center [646, 153] width 22 height 22
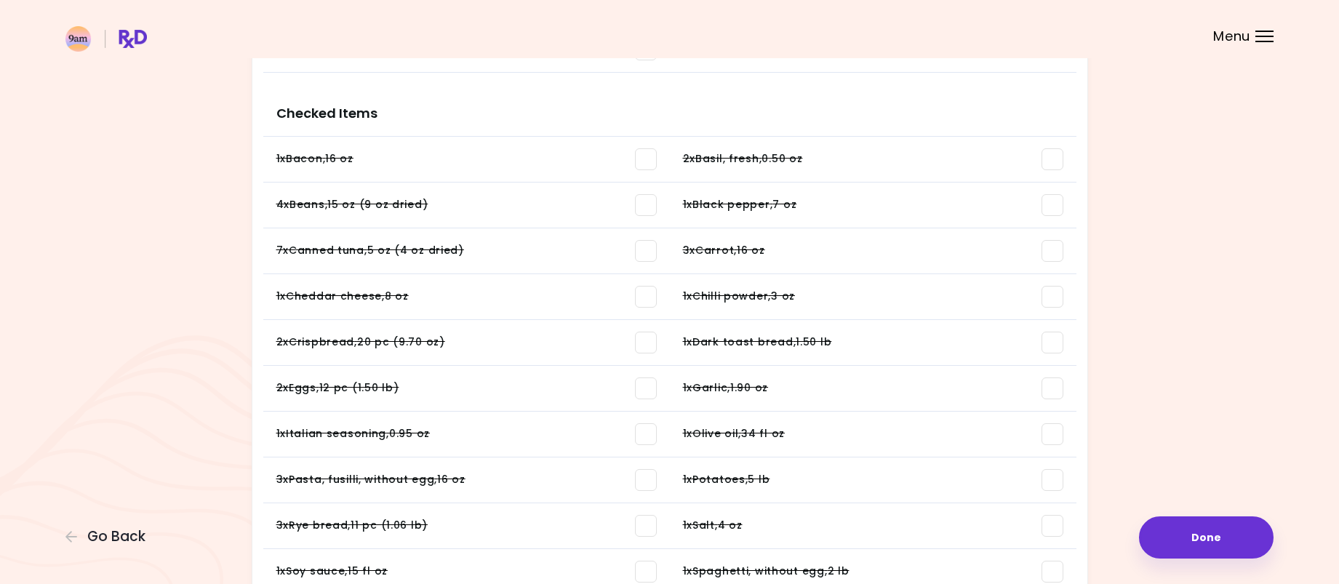
scroll to position [1197, 0]
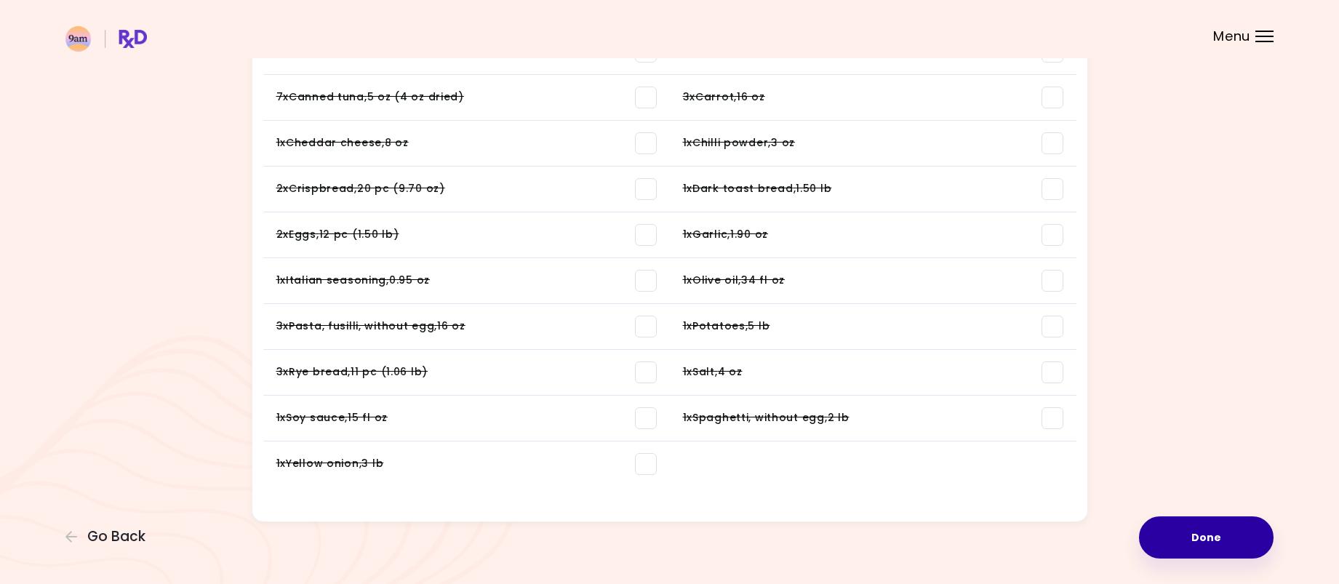
click at [1185, 537] on button "Done" at bounding box center [1206, 537] width 135 height 42
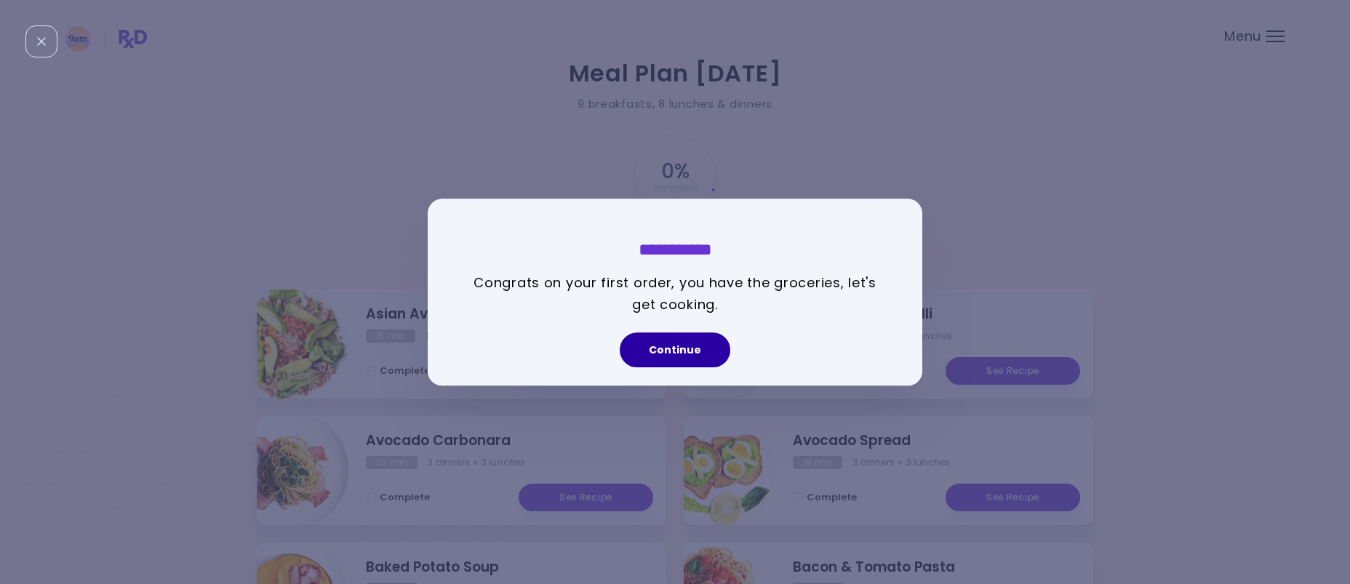
click at [681, 353] on button "Continue" at bounding box center [675, 349] width 111 height 35
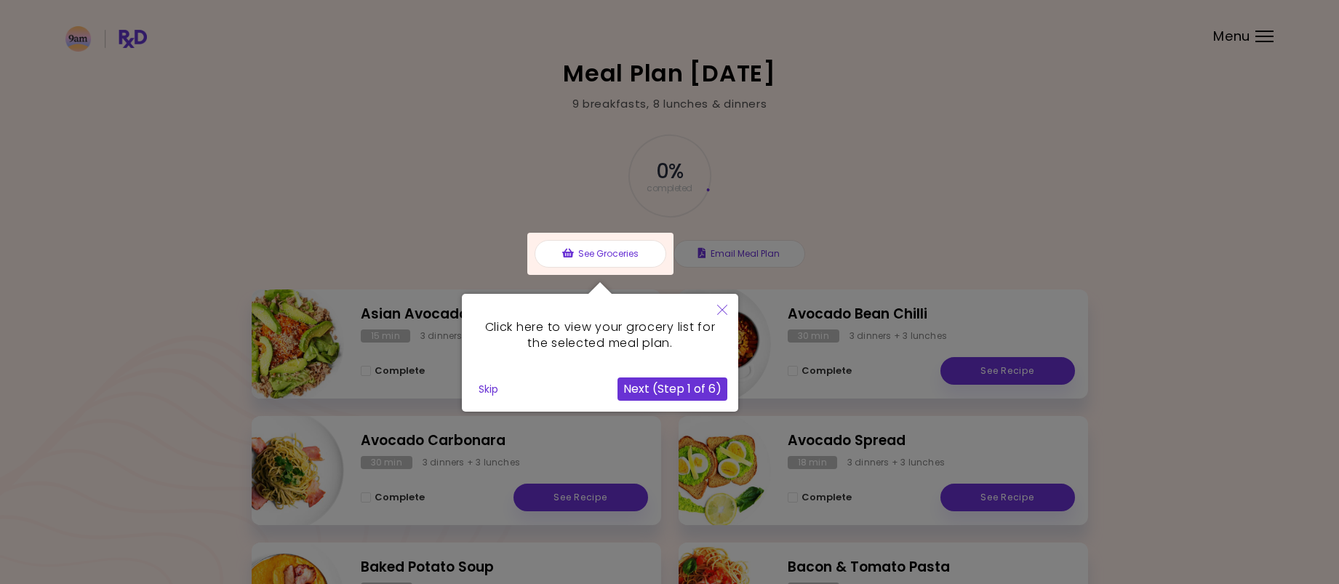
click at [484, 391] on button "Skip" at bounding box center [488, 389] width 31 height 22
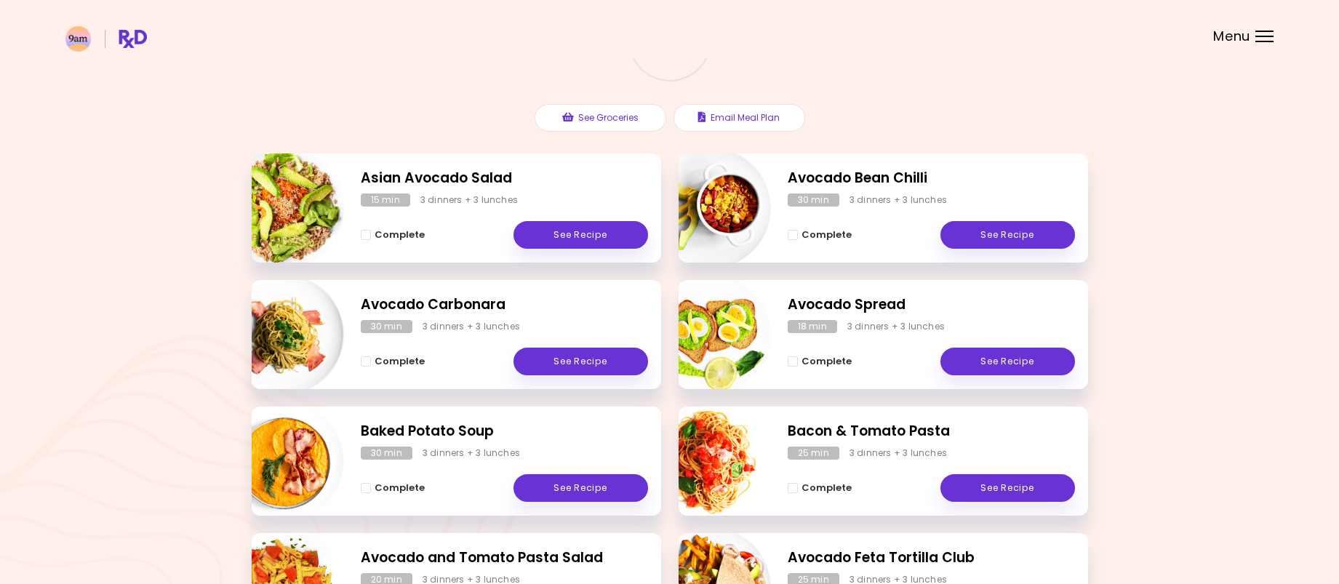
scroll to position [145, 0]
